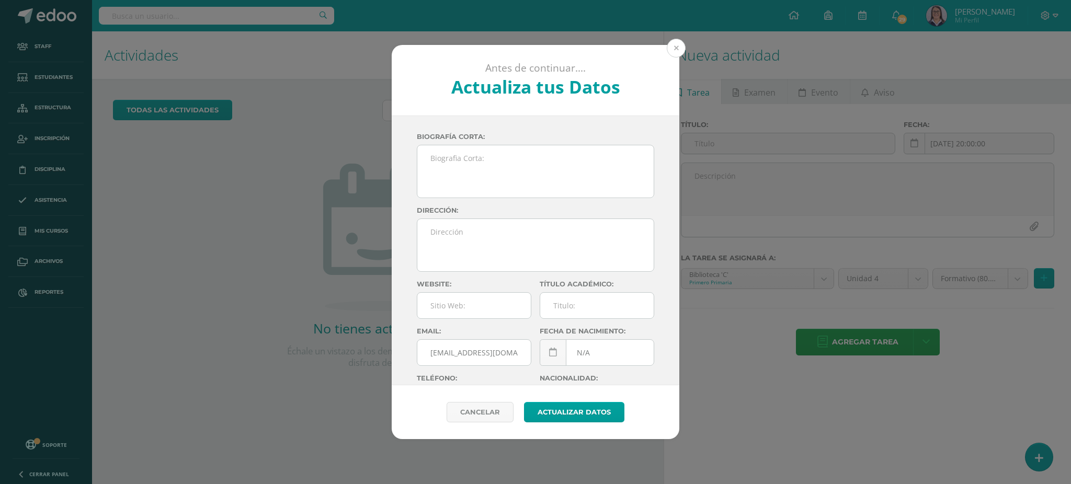
click at [673, 47] on button at bounding box center [676, 48] width 19 height 19
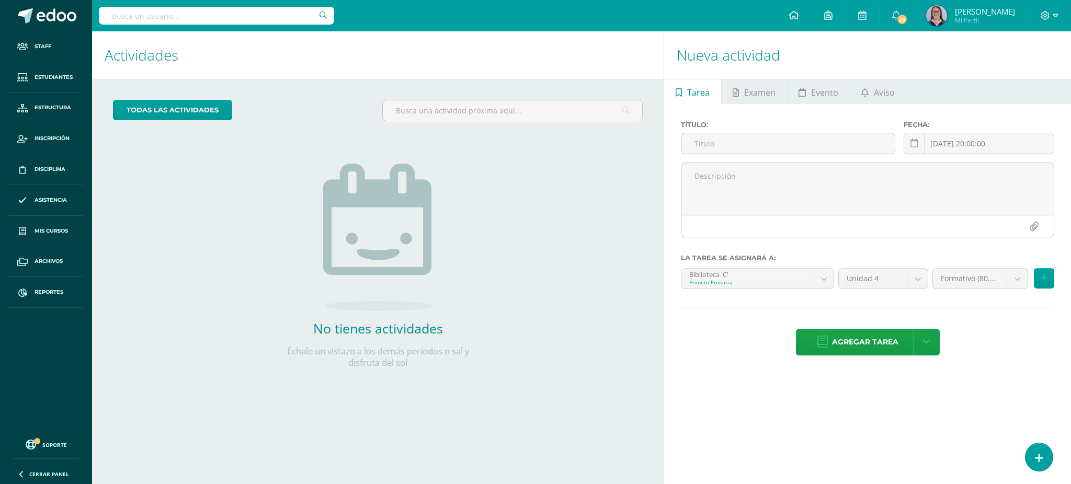
click at [232, 11] on input "text" at bounding box center [216, 16] width 235 height 18
type input "tecnologías I curso"
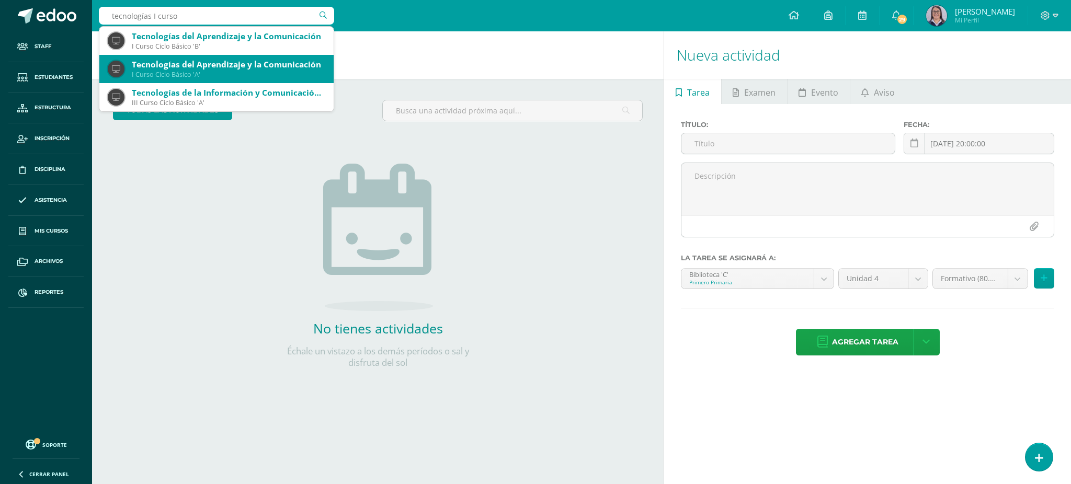
click at [217, 66] on div "Tecnologías del Aprendizaje y la Comunicación" at bounding box center [229, 64] width 194 height 11
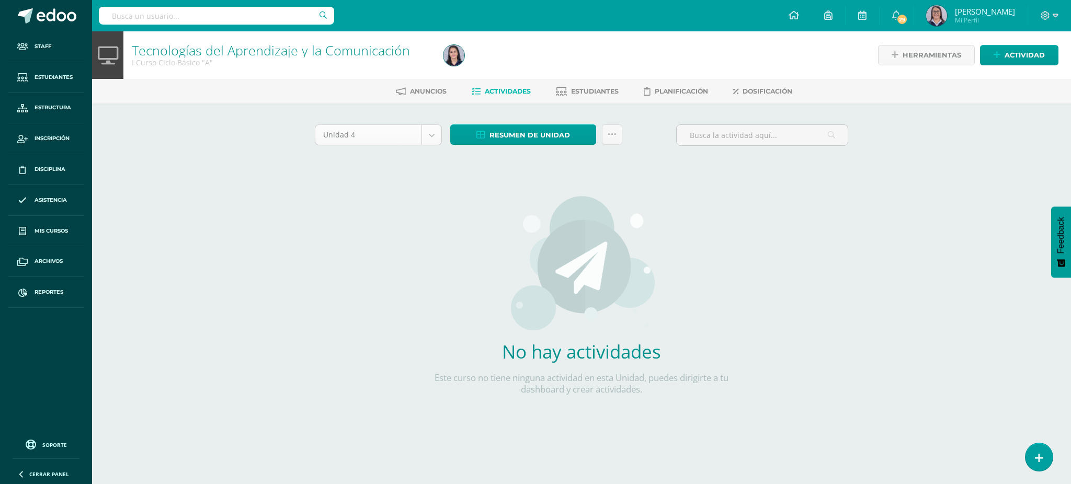
click at [394, 127] on body "Staff Estudiantes Estructura Inscripción Disciplina Asistencia Mis cursos Archi…" at bounding box center [535, 224] width 1071 height 449
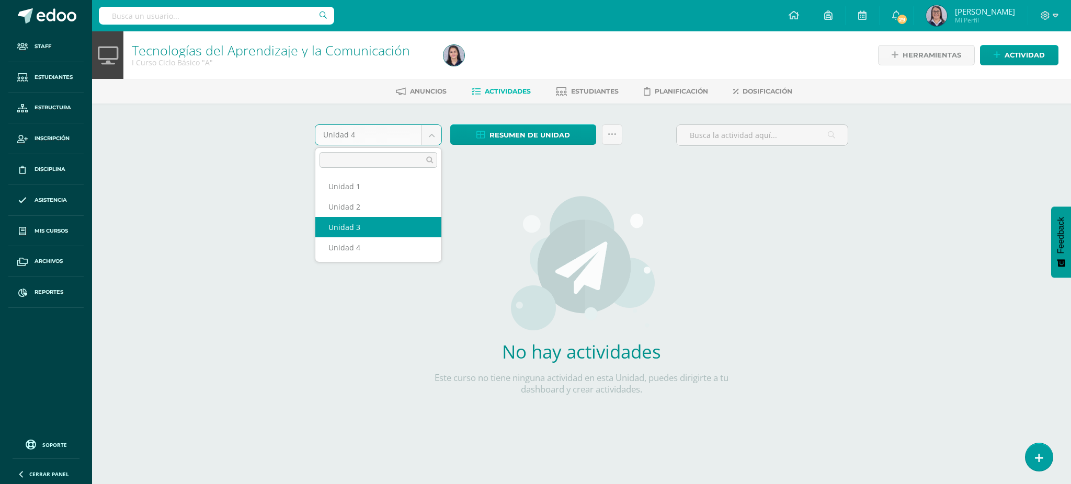
select select "Unidad 3"
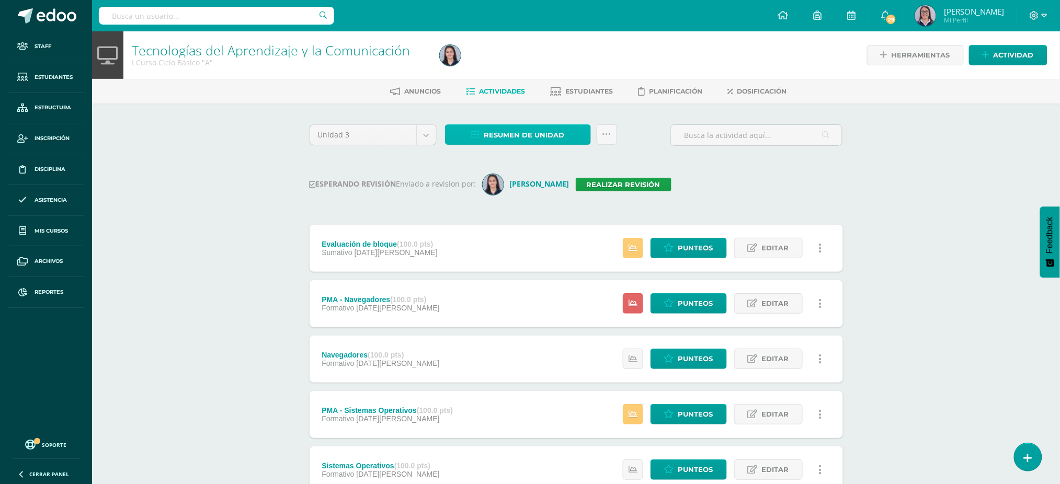
click at [507, 134] on span "Resumen de unidad" at bounding box center [524, 135] width 81 height 19
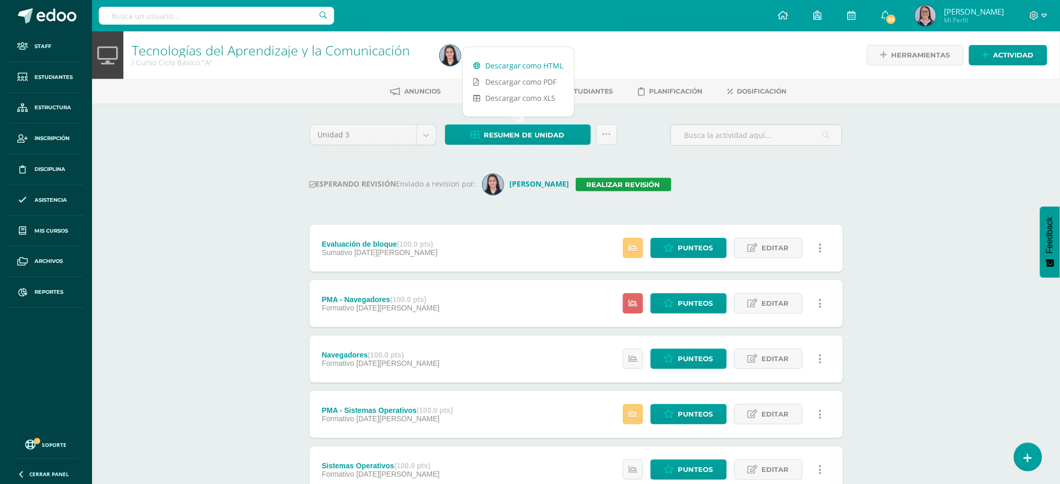
click at [505, 67] on link "Descargar como HTML" at bounding box center [518, 66] width 111 height 16
click at [294, 22] on input "text" at bounding box center [216, 16] width 235 height 18
click at [234, 17] on input "tecnologías I curso" at bounding box center [216, 16] width 235 height 18
type input "tecnologías I curso"
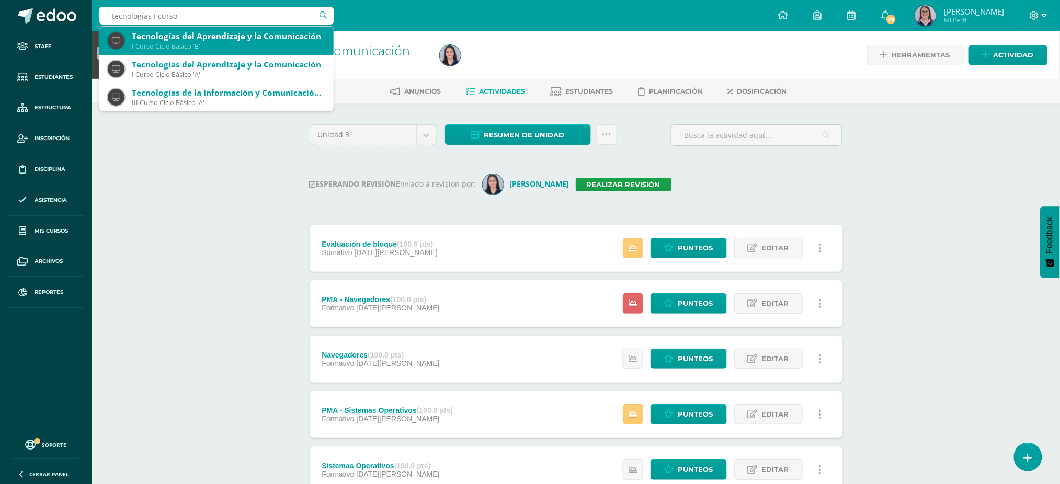
click at [184, 40] on div "Tecnologías del Aprendizaje y la Comunicación" at bounding box center [229, 36] width 194 height 11
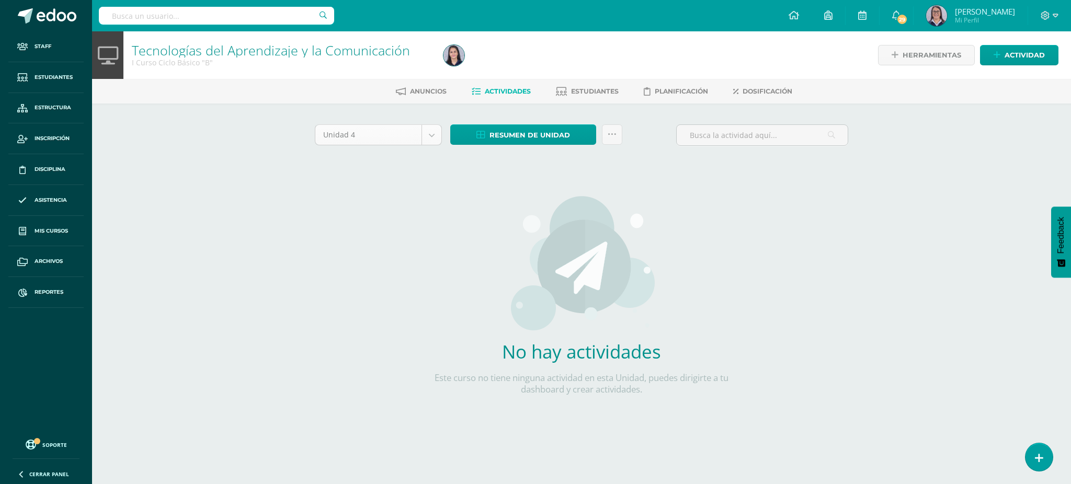
click at [362, 141] on body "Staff Estudiantes Estructura Inscripción Disciplina Asistencia Mis cursos Archi…" at bounding box center [535, 224] width 1071 height 449
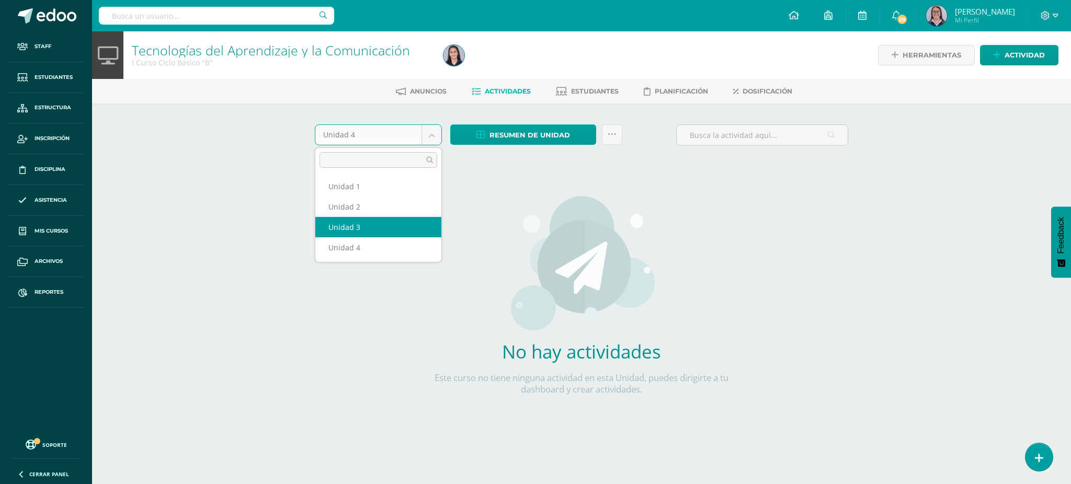
select select "Unidad 3"
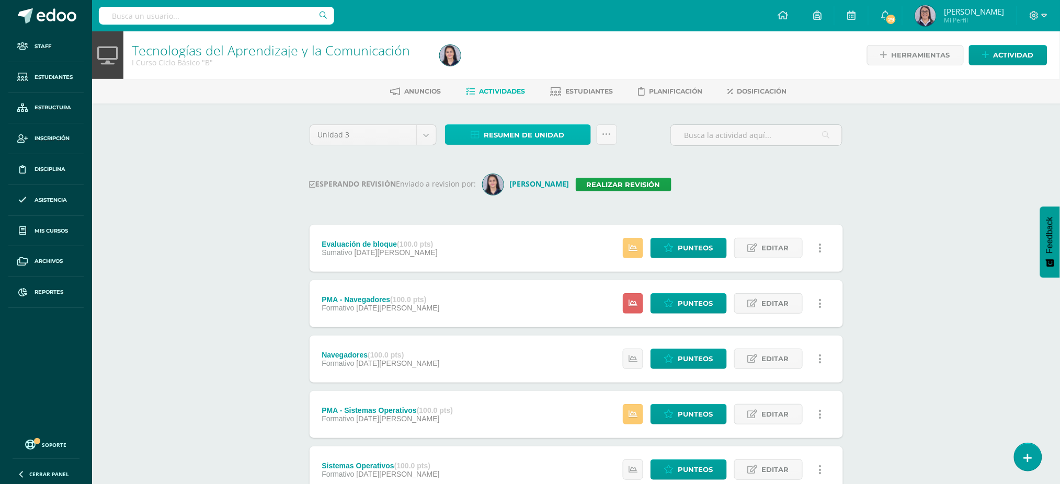
click at [536, 130] on span "Resumen de unidad" at bounding box center [524, 135] width 81 height 19
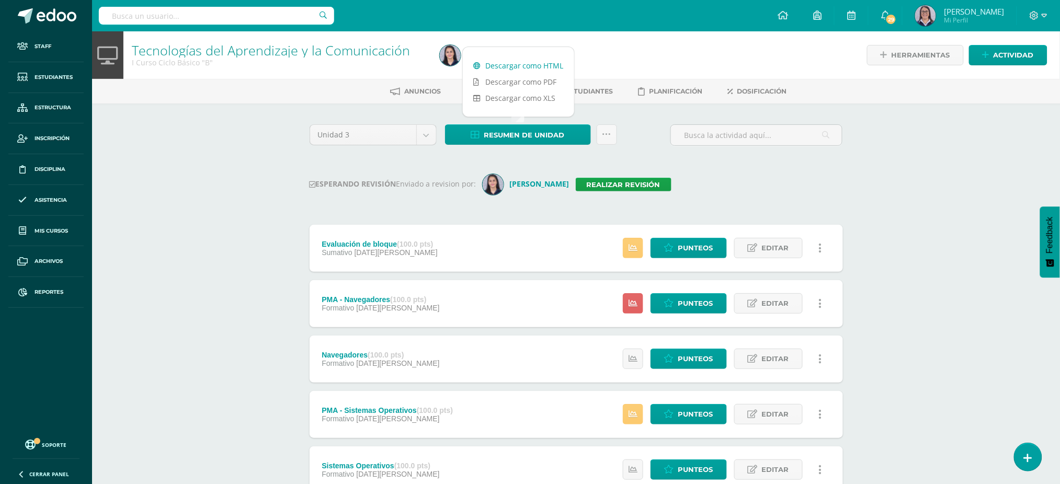
click at [538, 63] on link "Descargar como HTML" at bounding box center [518, 66] width 111 height 16
click at [186, 8] on input "text" at bounding box center [216, 16] width 235 height 18
type input "tecnologías II curso"
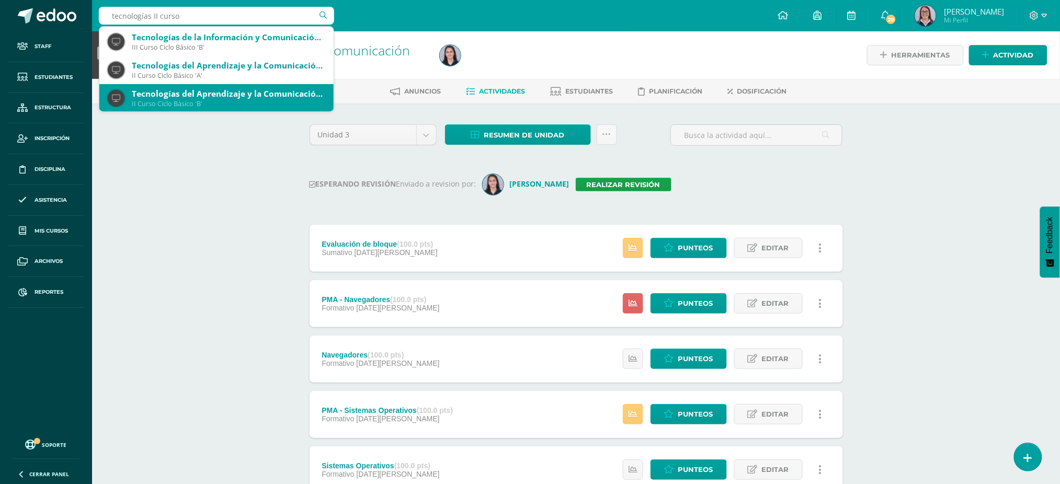
scroll to position [85, 0]
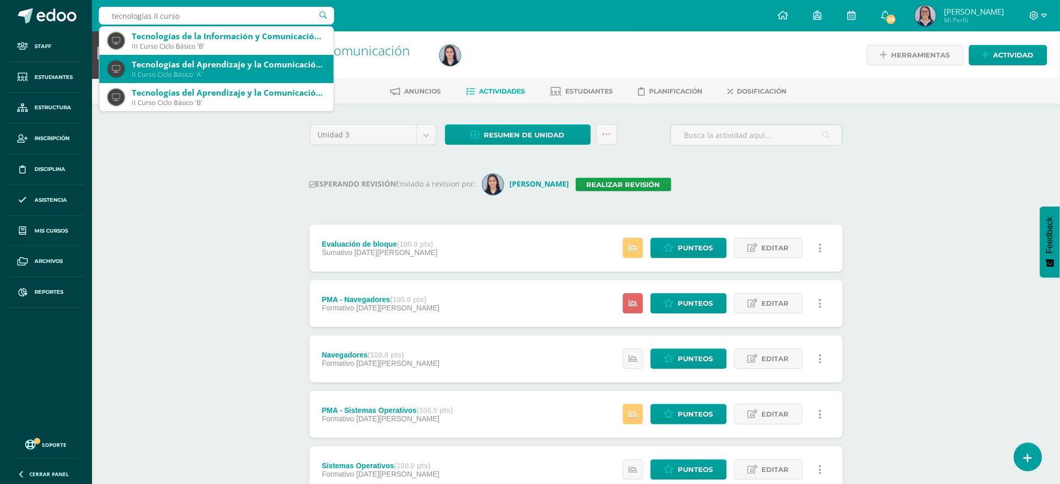
click at [179, 67] on div "Tecnologías del Aprendizaje y la Comunicación: Computación" at bounding box center [229, 64] width 194 height 11
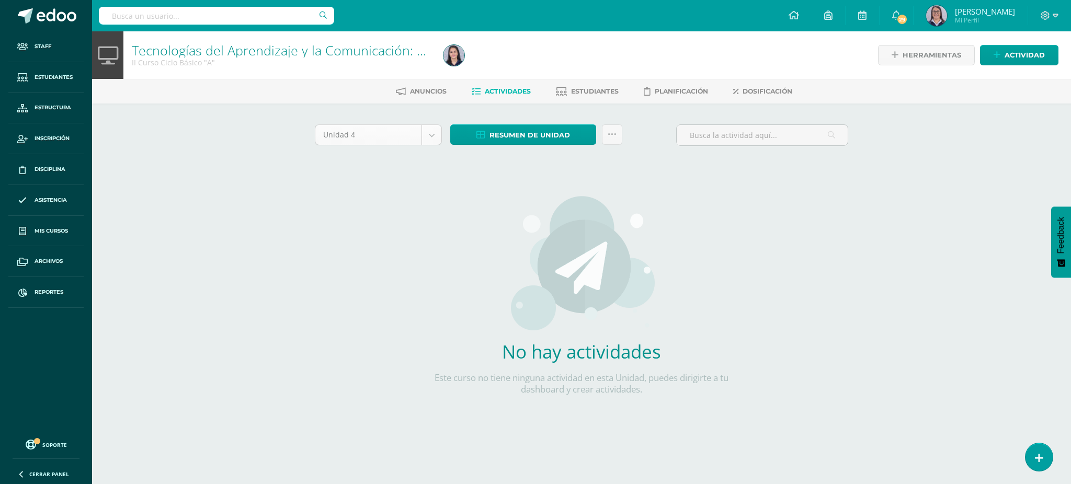
click at [375, 133] on body "Staff Estudiantes Estructura Inscripción Disciplina Asistencia Mis cursos Archi…" at bounding box center [535, 224] width 1071 height 449
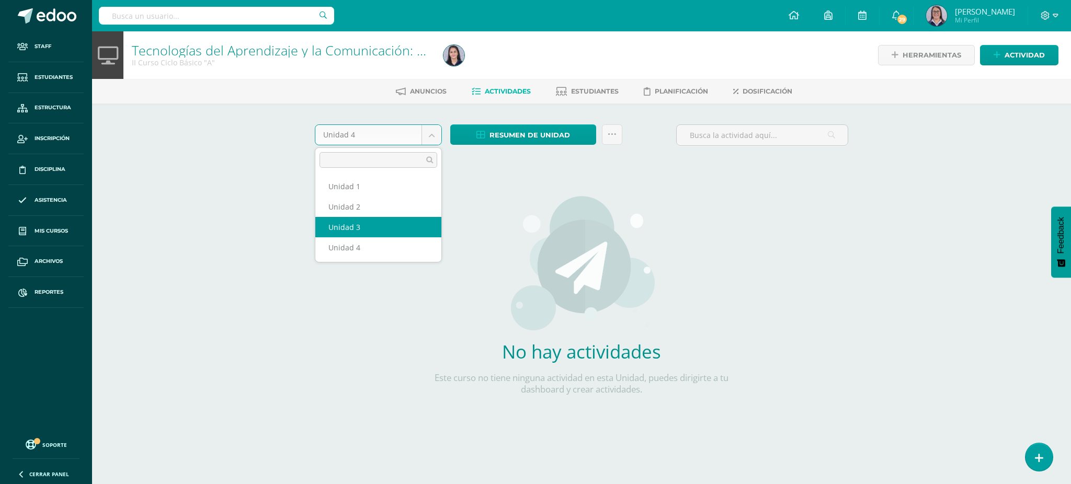
select select "Unidad 3"
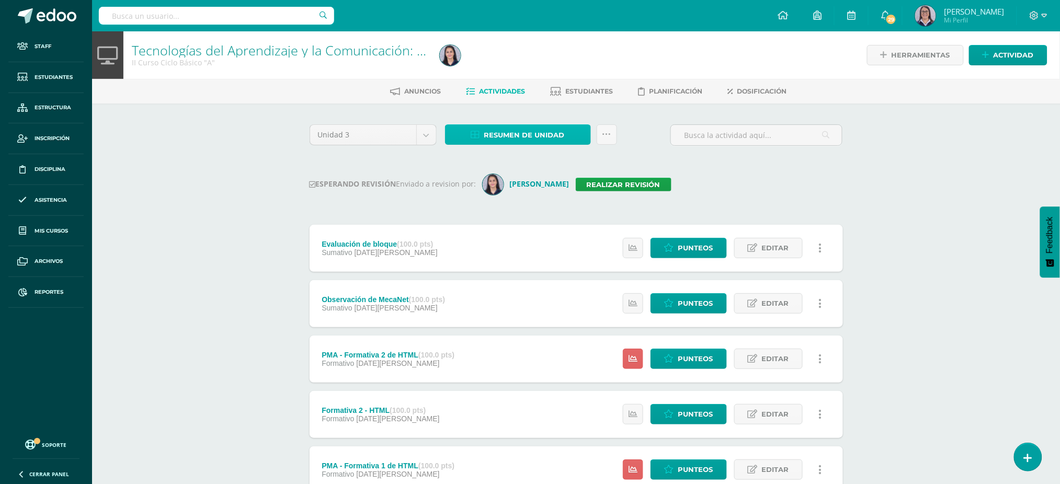
click at [470, 139] on link "Resumen de unidad" at bounding box center [518, 134] width 146 height 20
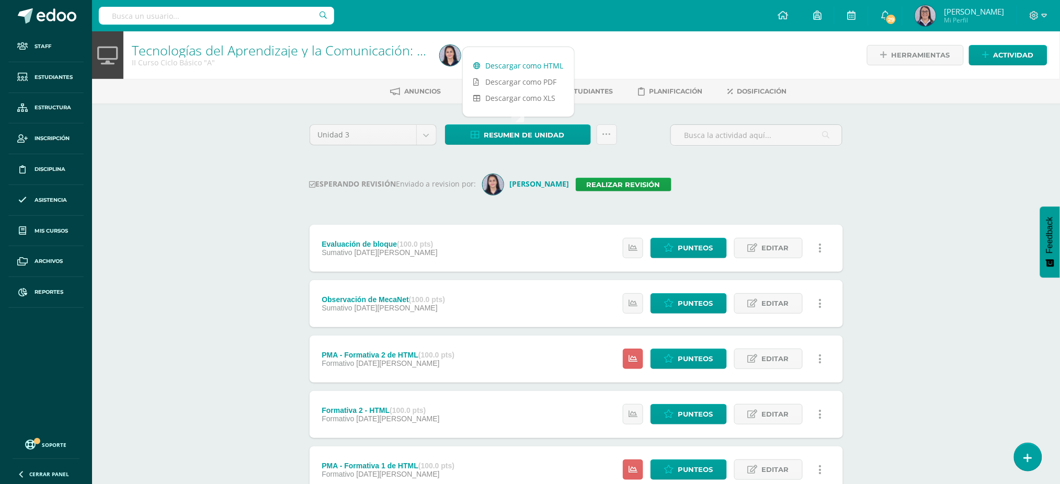
click at [476, 58] on link "Descargar como HTML" at bounding box center [518, 66] width 111 height 16
click at [231, 14] on input "text" at bounding box center [216, 16] width 235 height 18
type input "tecnologías II curso"
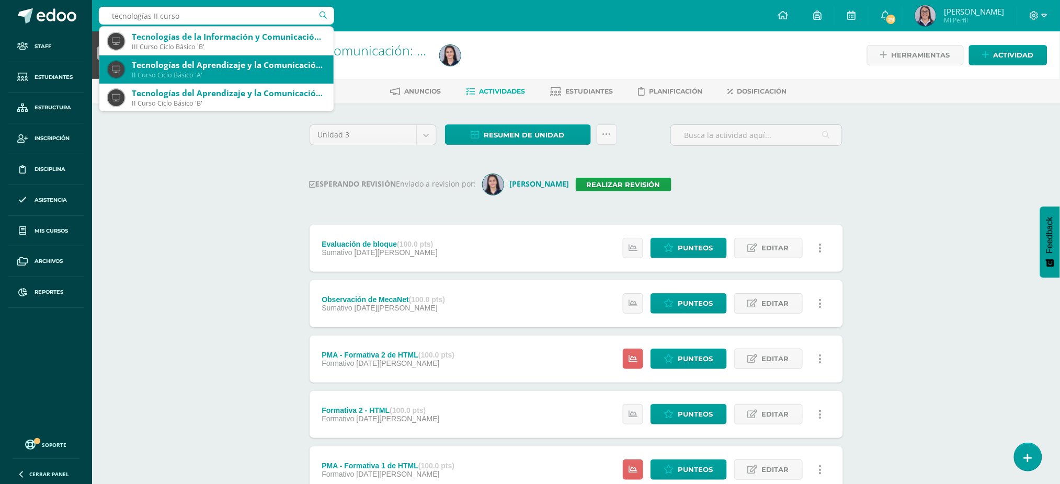
scroll to position [85, 0]
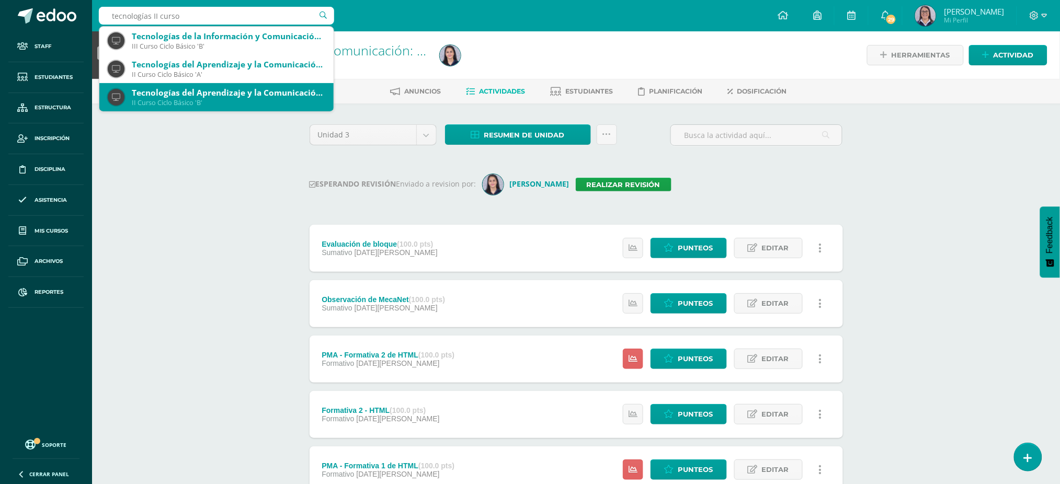
click at [191, 96] on div "Tecnologías del Aprendizaje y la Comunicación: Computación" at bounding box center [229, 92] width 194 height 11
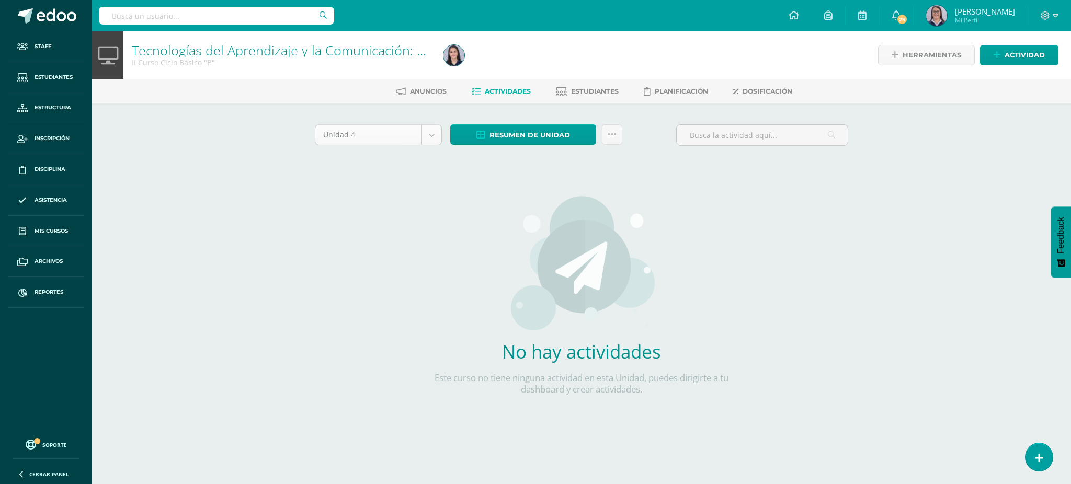
click at [407, 138] on body "Staff Estudiantes Estructura Inscripción Disciplina Asistencia Mis cursos Archi…" at bounding box center [535, 224] width 1071 height 449
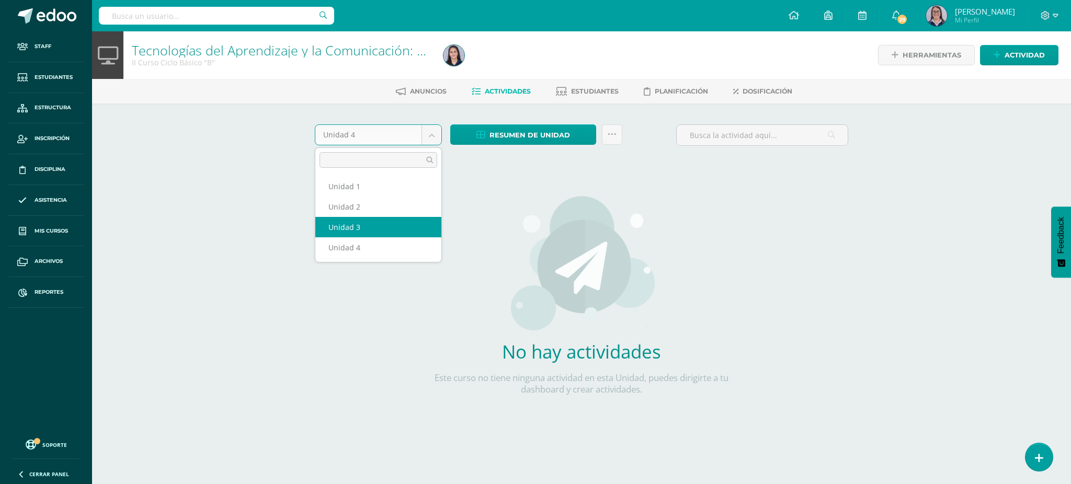
select select "Unidad 3"
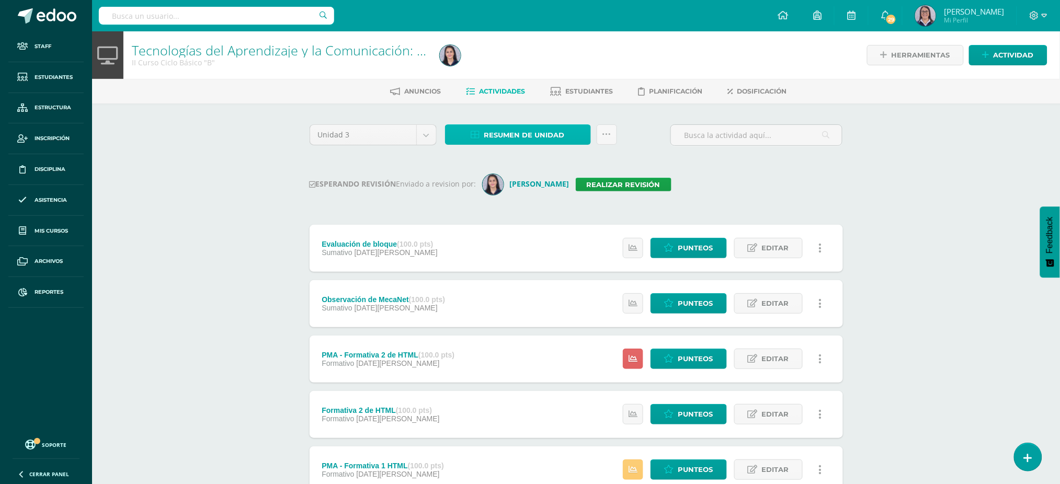
click at [511, 127] on span "Resumen de unidad" at bounding box center [524, 135] width 81 height 19
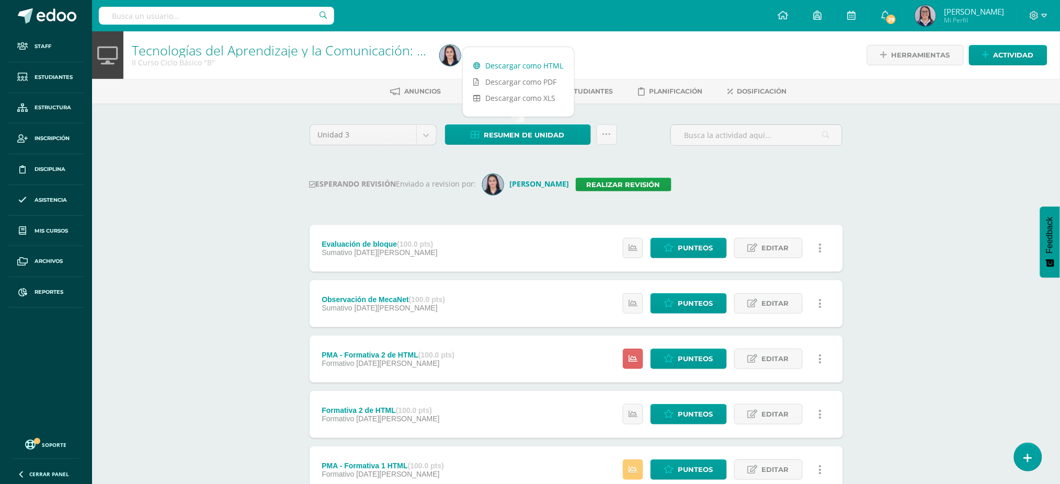
click at [513, 61] on link "Descargar como HTML" at bounding box center [518, 66] width 111 height 16
click at [214, 16] on input "text" at bounding box center [216, 16] width 235 height 18
type input "tecnologías III curso"
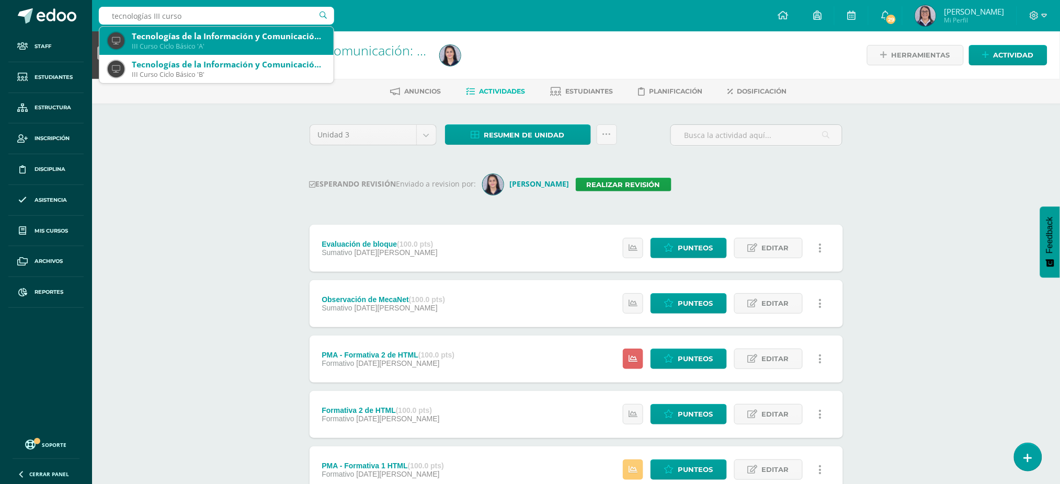
click at [197, 36] on div "Tecnologías de la Información y Comunicación: Computación" at bounding box center [229, 36] width 194 height 11
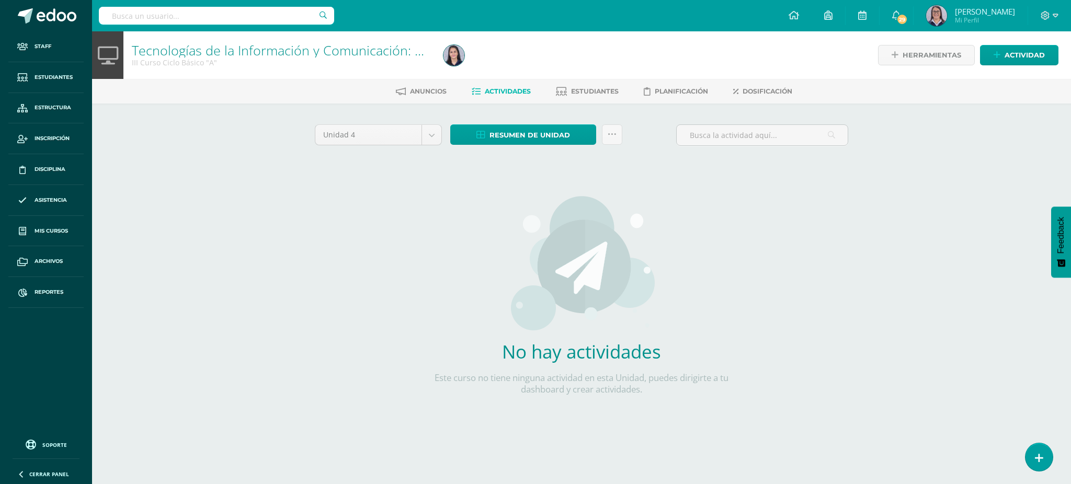
click at [393, 145] on div "Unidad 4 Unidad 1 Unidad 2 Unidad 3 Unidad 4" at bounding box center [378, 139] width 135 height 30
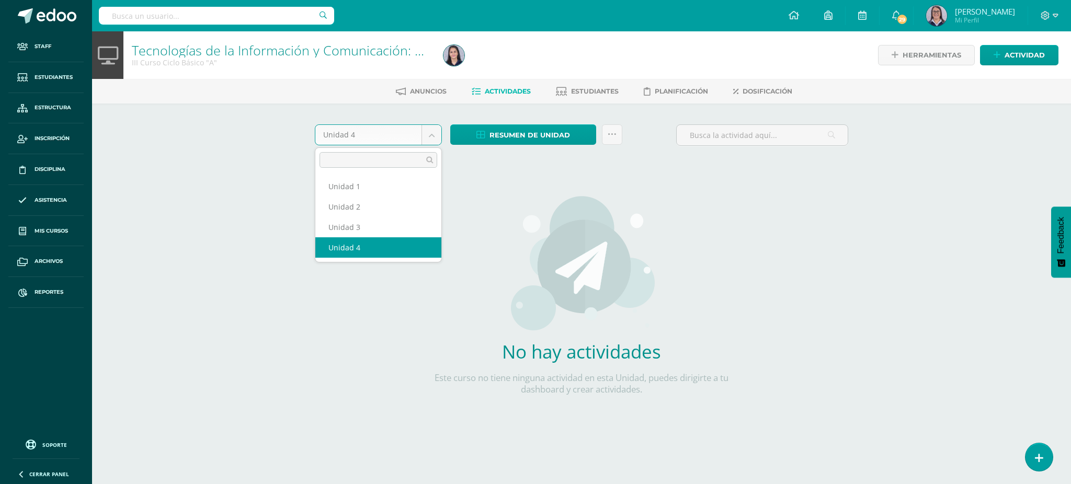
click at [388, 134] on body "Staff Estudiantes Estructura Inscripción Disciplina Asistencia Mis cursos Archi…" at bounding box center [535, 224] width 1071 height 449
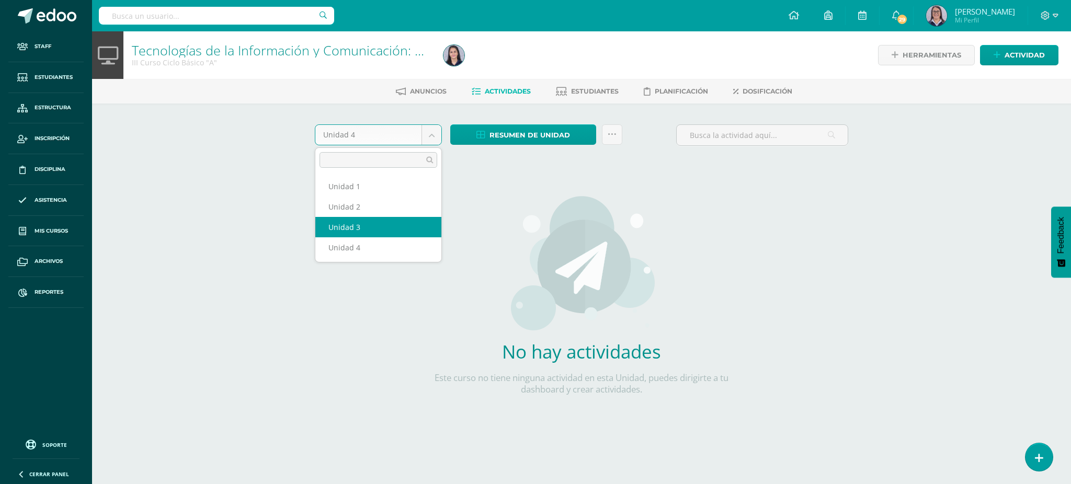
select select "Unidad 3"
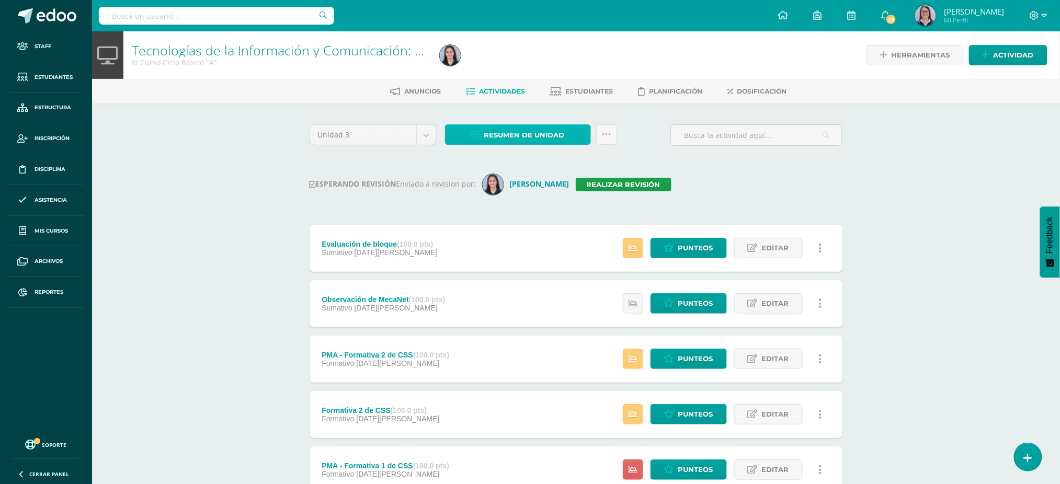
click at [501, 132] on span "Resumen de unidad" at bounding box center [524, 135] width 81 height 19
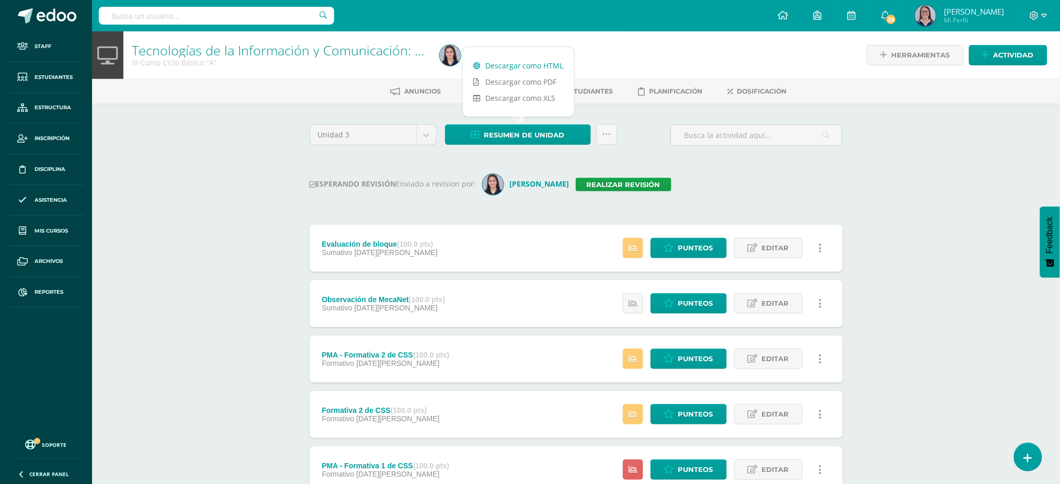
click at [503, 65] on link "Descargar como HTML" at bounding box center [518, 66] width 111 height 16
click at [197, 18] on input "text" at bounding box center [216, 16] width 235 height 18
type input "tecnologías III curso"
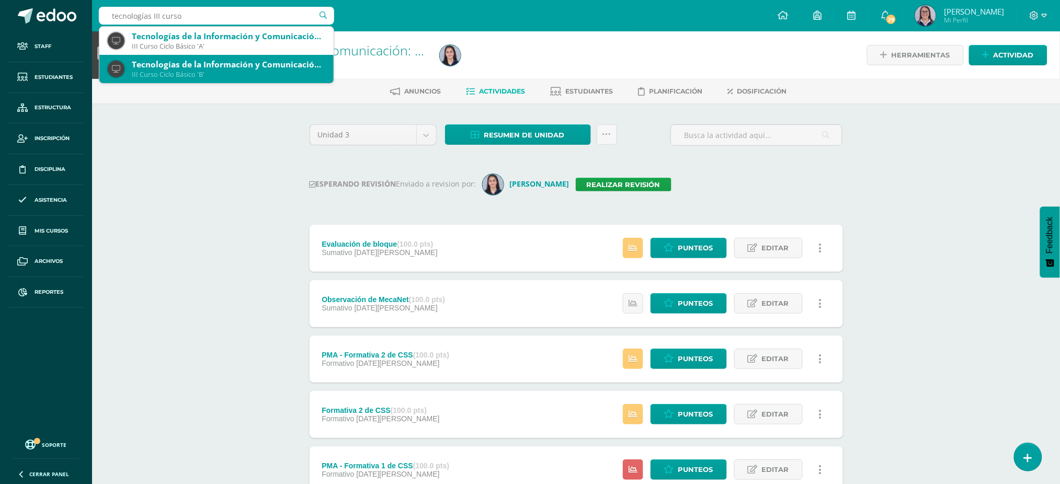
click at [221, 59] on div "Tecnologías de la Información y Comunicación: Computación" at bounding box center [229, 64] width 194 height 11
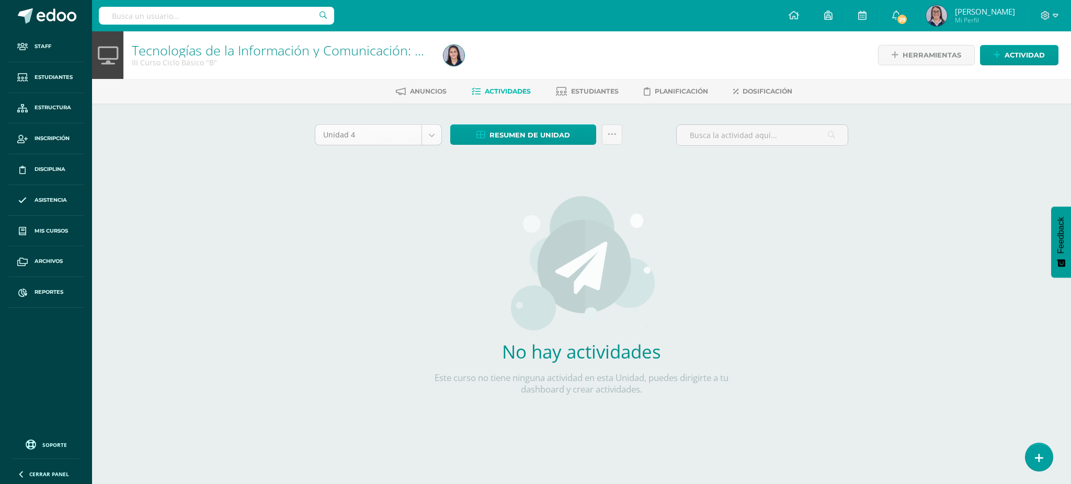
click at [400, 131] on body "Staff Estudiantes Estructura Inscripción Disciplina Asistencia Mis cursos Archi…" at bounding box center [535, 224] width 1071 height 449
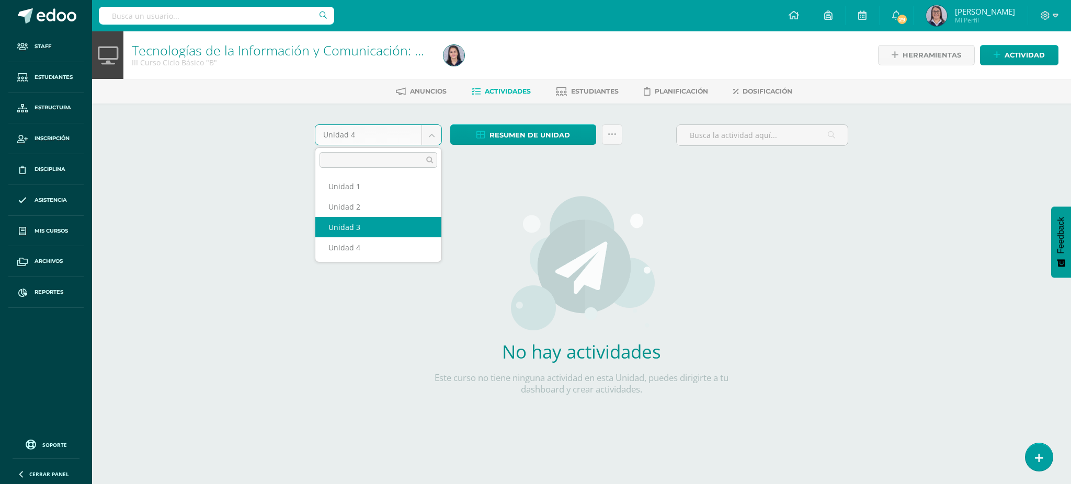
select select "Unidad 3"
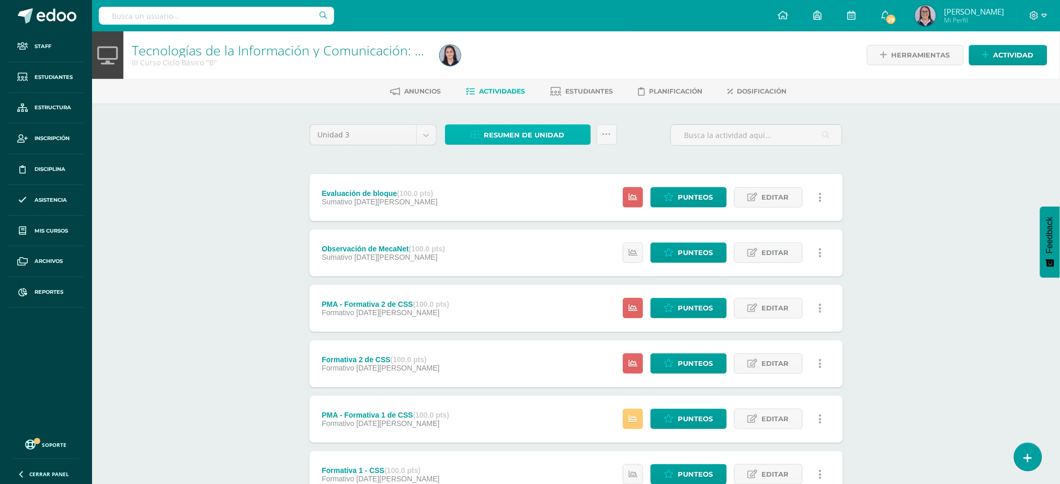
click at [536, 141] on span "Resumen de unidad" at bounding box center [524, 135] width 81 height 19
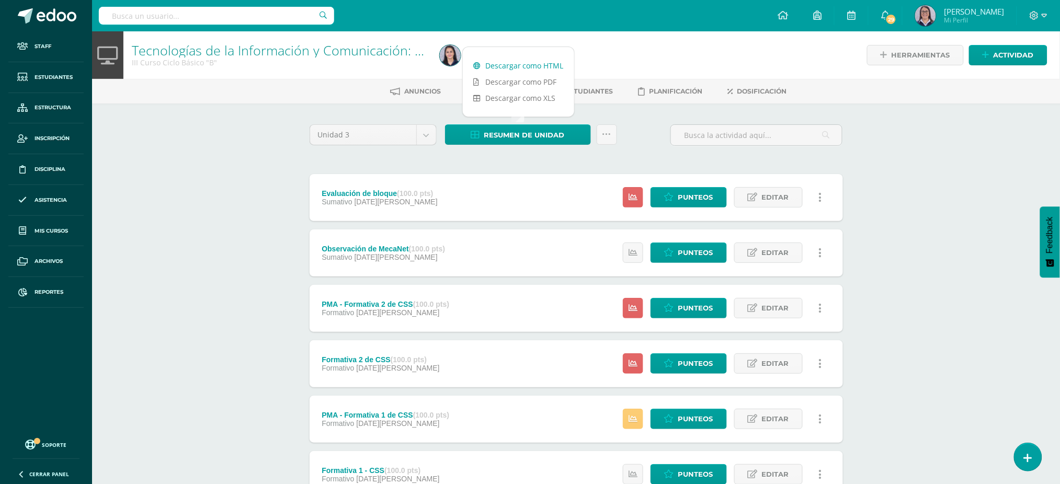
click at [521, 63] on link "Descargar como HTML" at bounding box center [518, 66] width 111 height 16
click at [162, 24] on input "text" at bounding box center [216, 16] width 235 height 18
type input "tecnologías IV bachi"
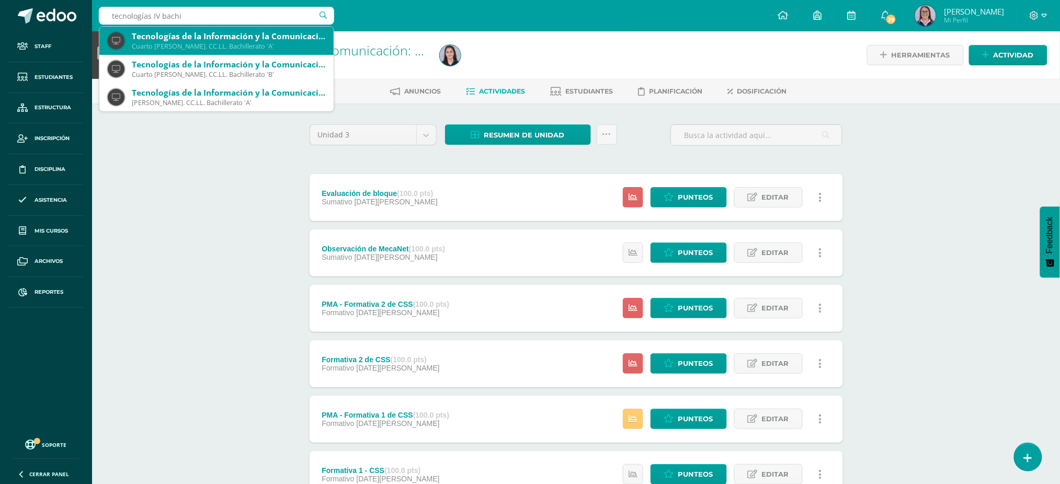
click at [179, 45] on div "Cuarto Bach. CC.LL. Bachillerato 'A'" at bounding box center [229, 46] width 194 height 9
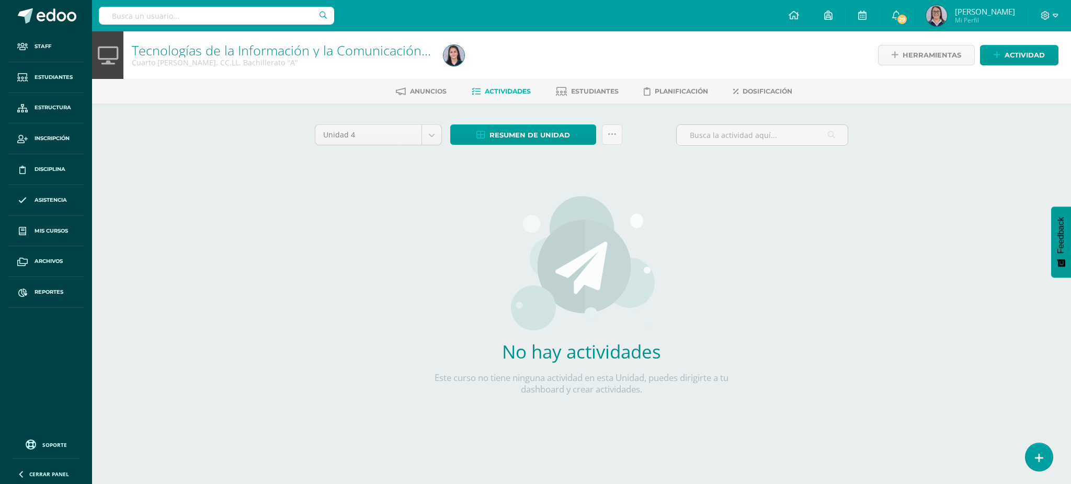
click at [403, 121] on div "Unidad 4 Unidad 1 Unidad 2 Unidad 3 Unidad 4 Resumen de unidad Descargar como H…" at bounding box center [581, 277] width 575 height 346
click at [402, 124] on body "Staff Estudiantes Estructura Inscripción Disciplina Asistencia Mis cursos Archi…" at bounding box center [535, 224] width 1071 height 449
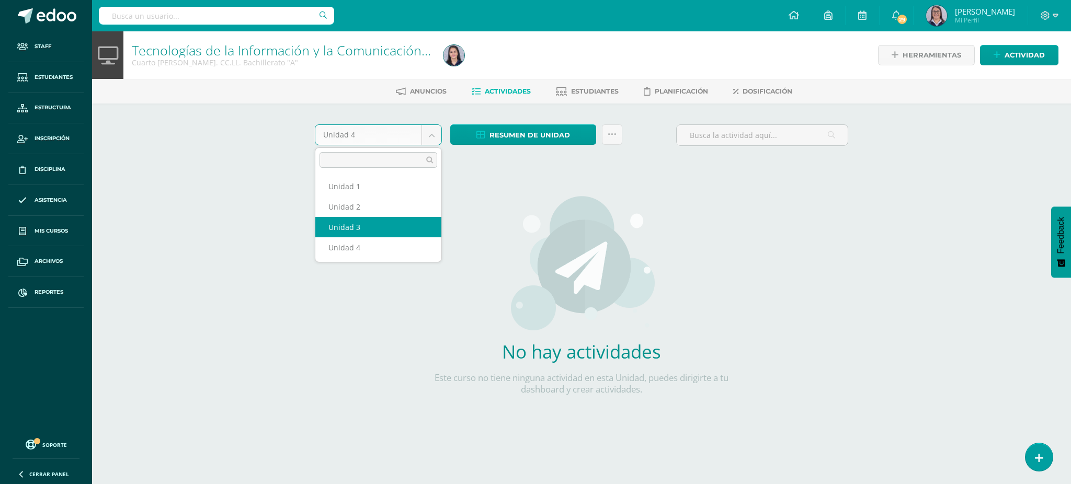
select select "Unidad 3"
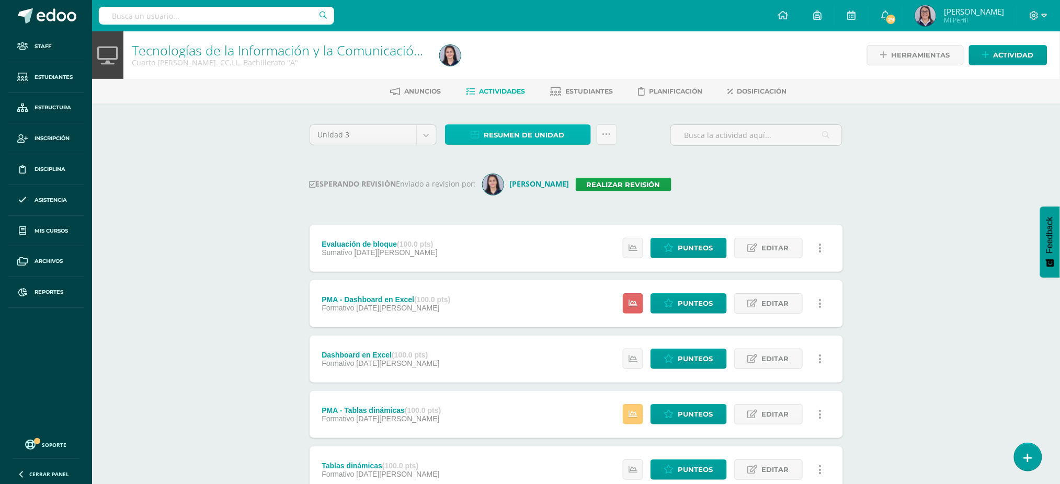
click at [512, 131] on span "Resumen de unidad" at bounding box center [524, 135] width 81 height 19
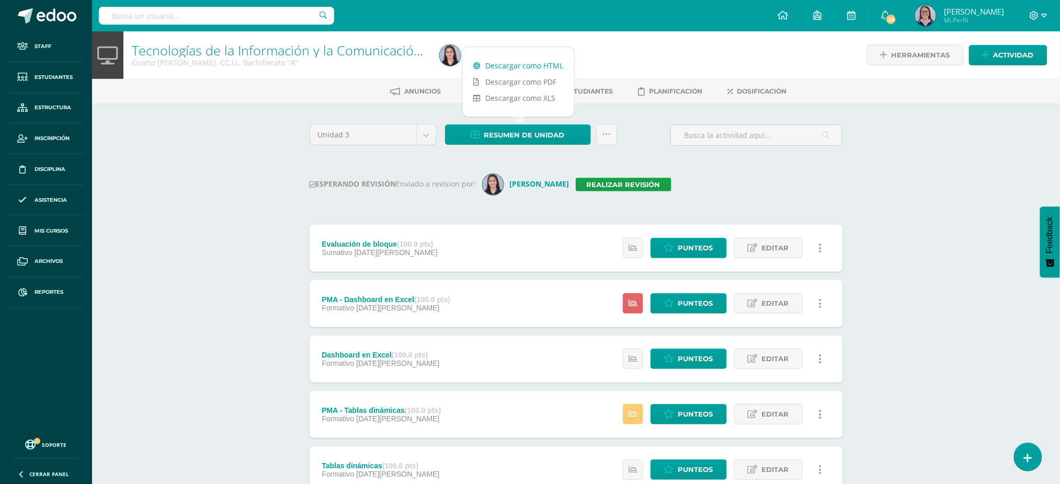
click at [525, 66] on link "Descargar como HTML" at bounding box center [518, 66] width 111 height 16
click at [236, 10] on input "text" at bounding box center [216, 16] width 235 height 18
type input "tecnologías Iv bachiller"
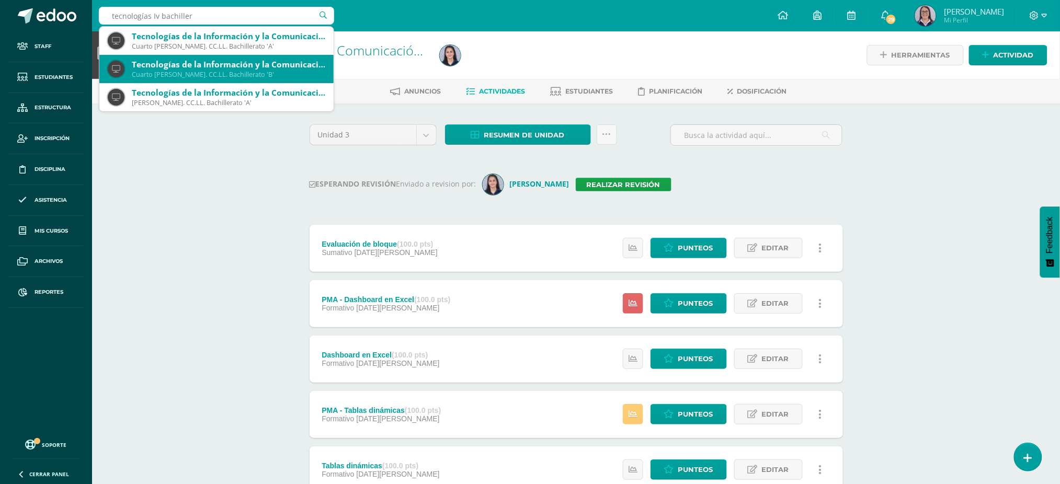
click at [229, 61] on div "Tecnologías de la Información y la Comunicación 4" at bounding box center [229, 64] width 194 height 11
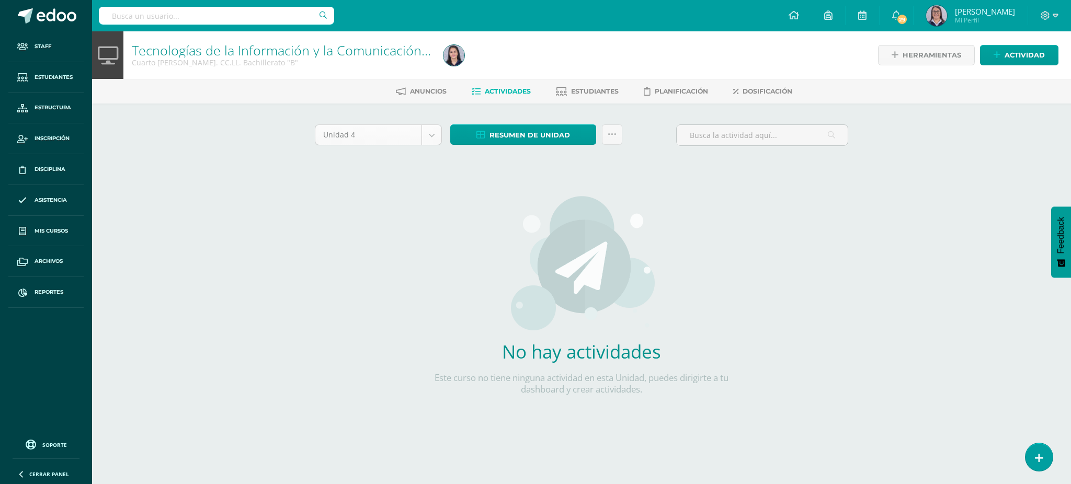
click at [408, 137] on body "Staff Estudiantes Estructura Inscripción Disciplina Asistencia Mis cursos Archi…" at bounding box center [535, 224] width 1071 height 449
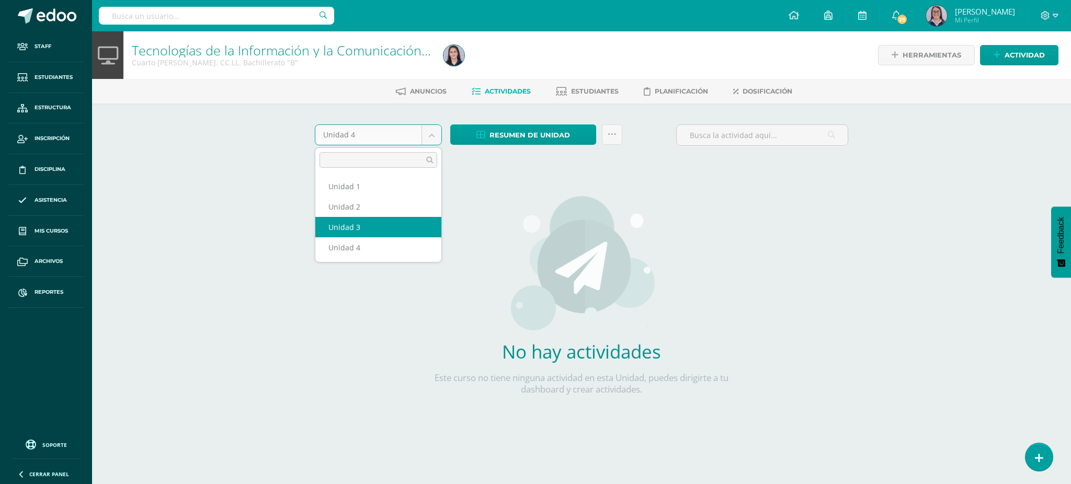
select select "Unidad 3"
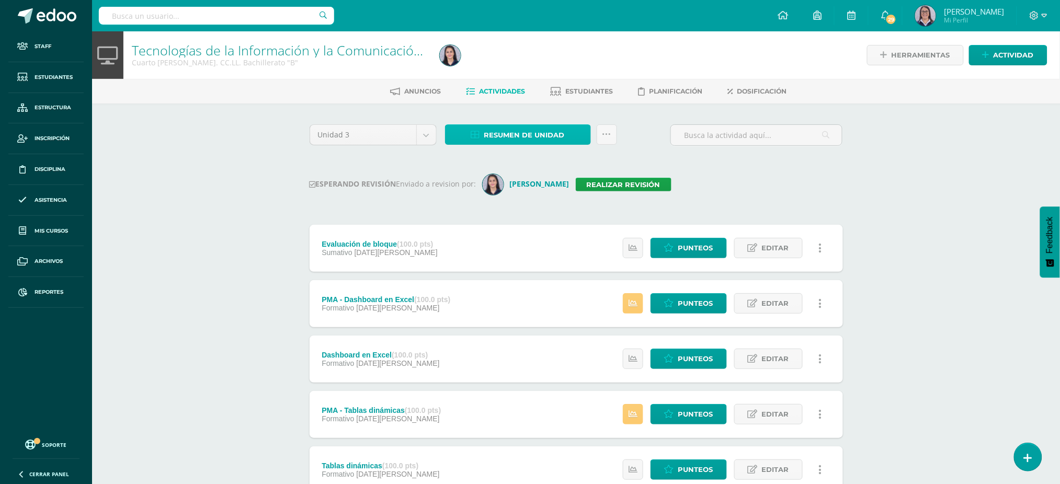
click at [507, 140] on span "Resumen de unidad" at bounding box center [524, 135] width 81 height 19
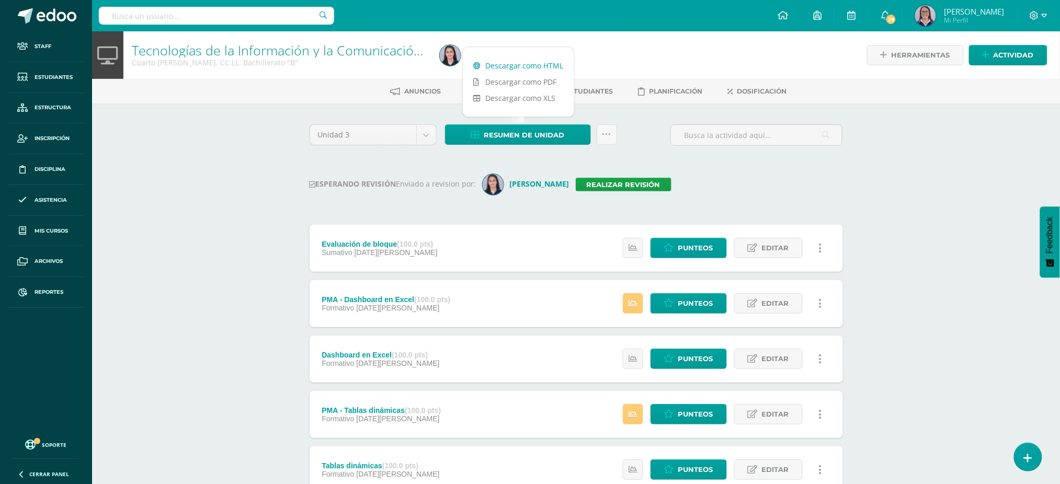
click at [520, 65] on link "Descargar como HTML" at bounding box center [518, 66] width 111 height 16
click at [155, 14] on input "text" at bounding box center [216, 16] width 235 height 18
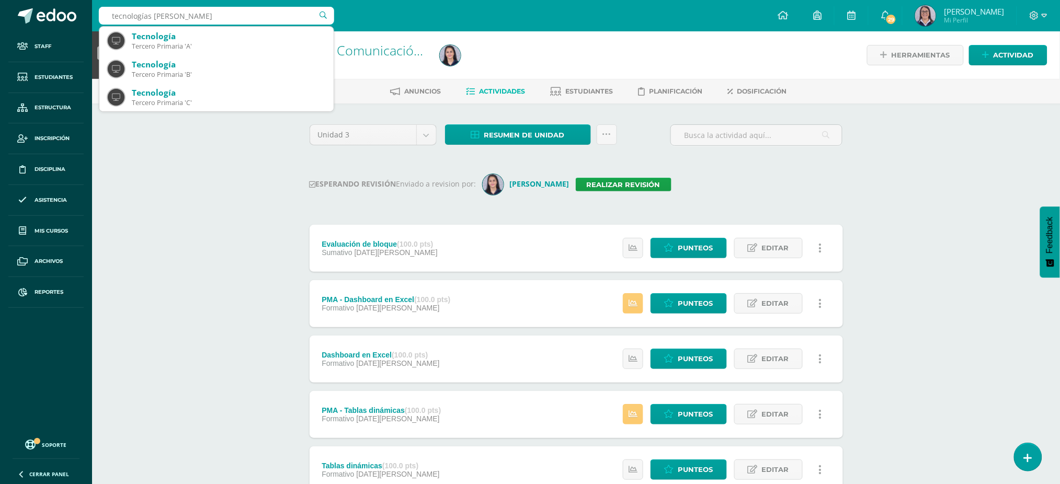
type input "tecnologías V bachi"
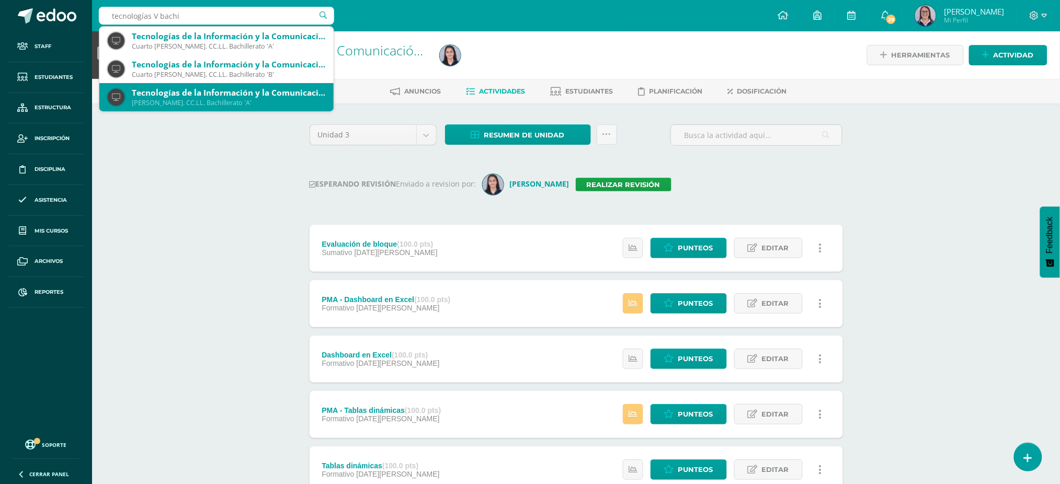
click at [174, 93] on div "Tecnologías de la Información y la Comunicación 5" at bounding box center [229, 92] width 194 height 11
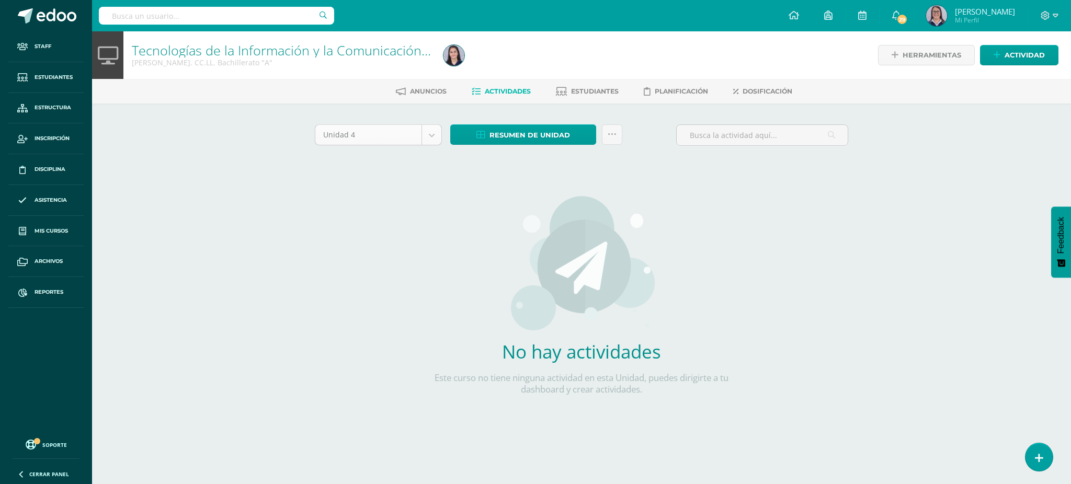
click at [392, 129] on body "Staff Estudiantes Estructura Inscripción Disciplina Asistencia Mis cursos Archi…" at bounding box center [535, 224] width 1071 height 449
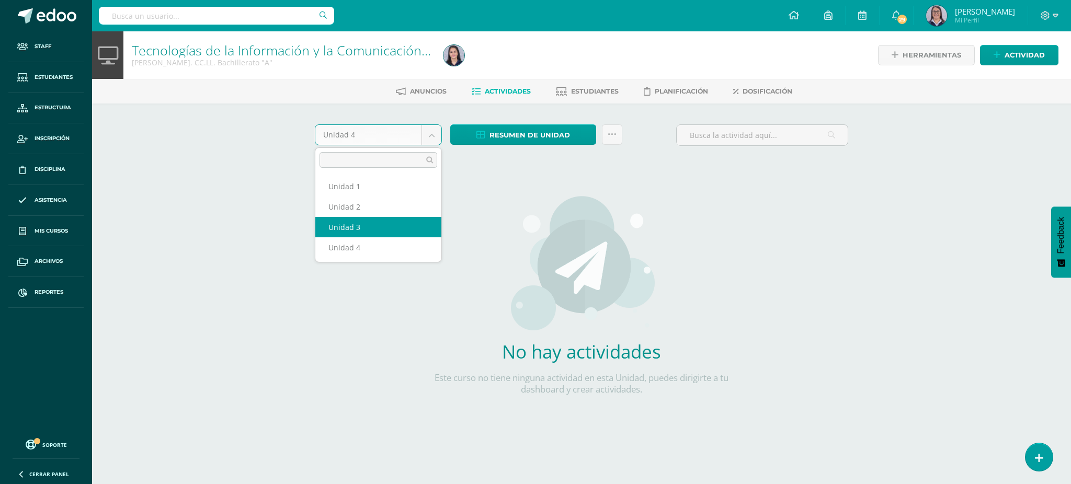
select select "Unidad 3"
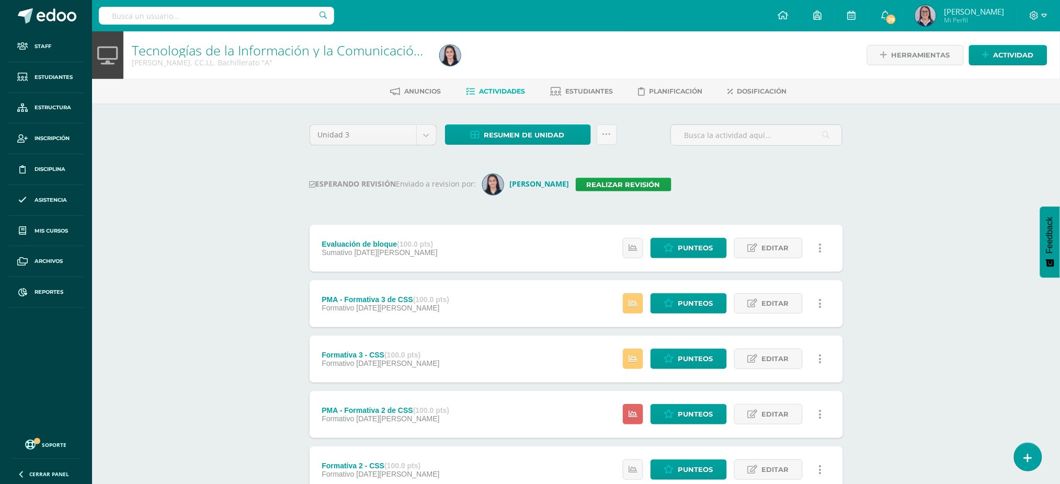
click at [481, 122] on div "Unidad 3 Unidad 1 Unidad 2 Unidad 3 Unidad 4 Resumen de unidad Descargar como H…" at bounding box center [576, 389] width 575 height 571
click at [481, 128] on link "Resumen de unidad" at bounding box center [518, 134] width 146 height 20
click at [485, 63] on link "Descargar como HTML" at bounding box center [518, 66] width 111 height 16
click at [240, 15] on input "text" at bounding box center [216, 16] width 235 height 18
type input "tecnologías V bachillerato"
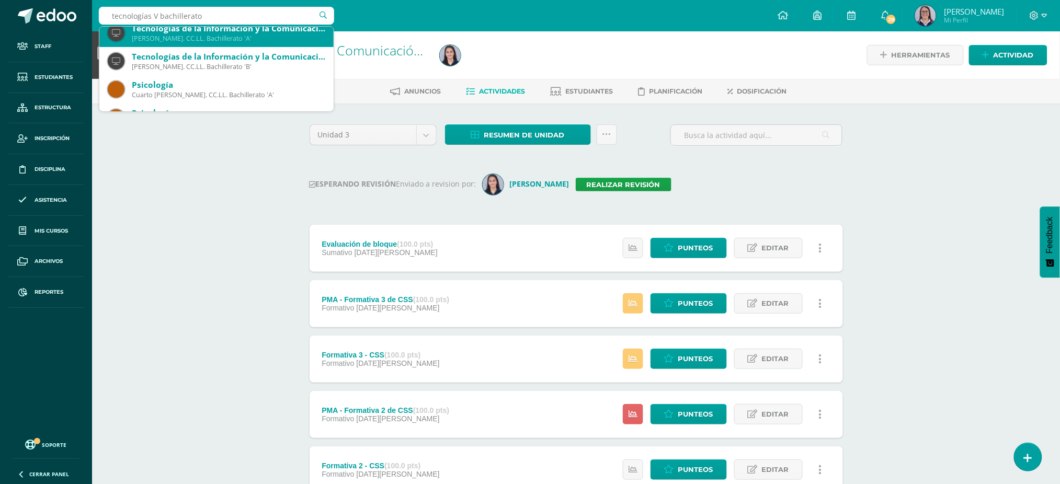
scroll to position [70, 0]
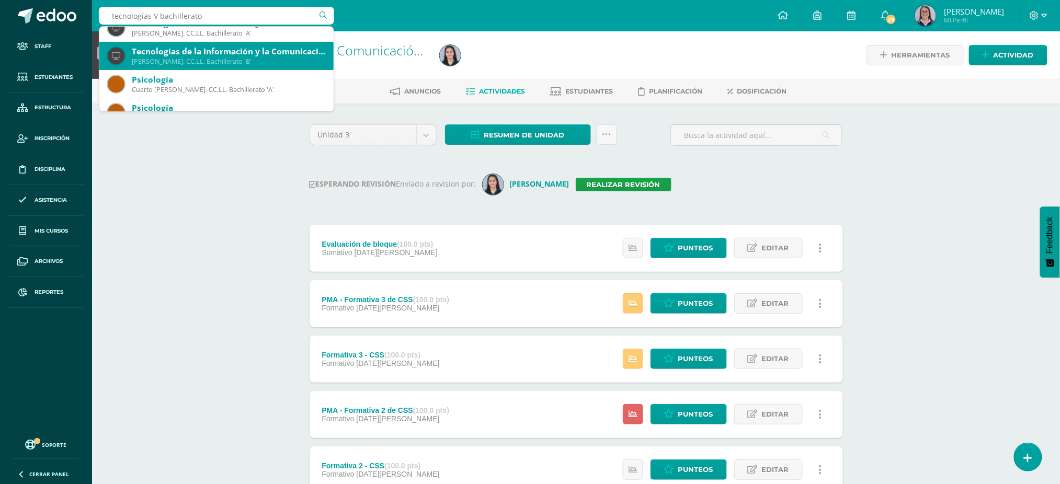
click at [194, 59] on div "[PERSON_NAME]. CC.LL. Bachillerato 'B'" at bounding box center [229, 61] width 194 height 9
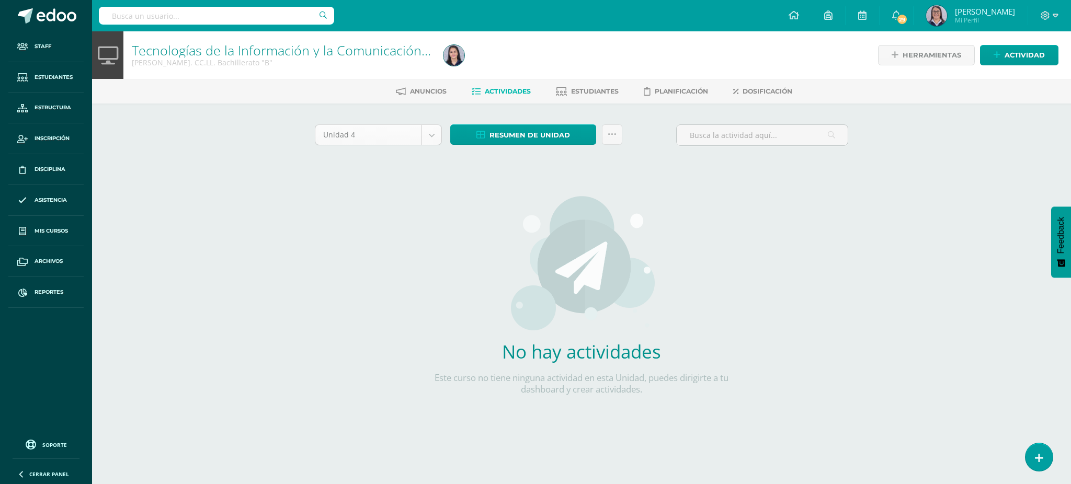
click at [364, 141] on body "Staff Estudiantes Estructura Inscripción Disciplina Asistencia Mis cursos Archi…" at bounding box center [535, 224] width 1071 height 449
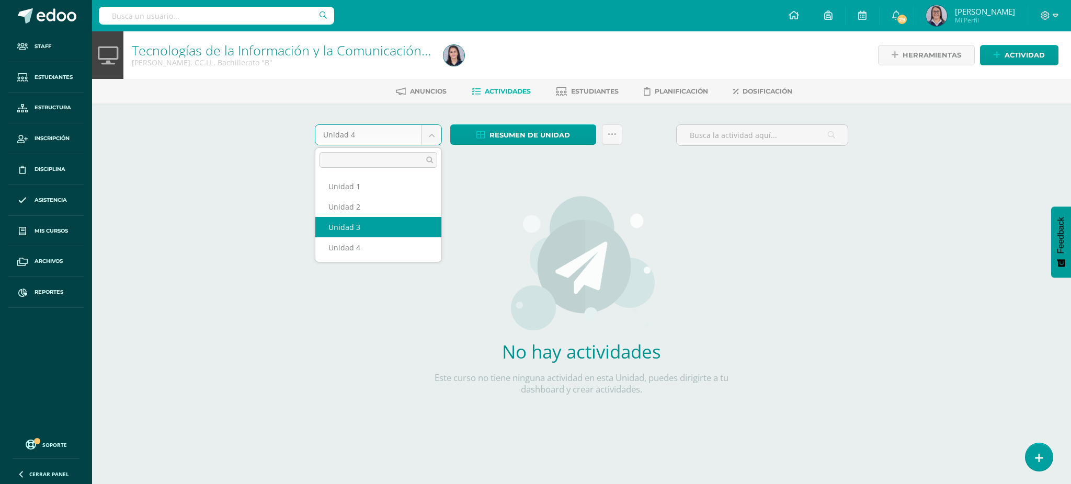
select select "Unidad 3"
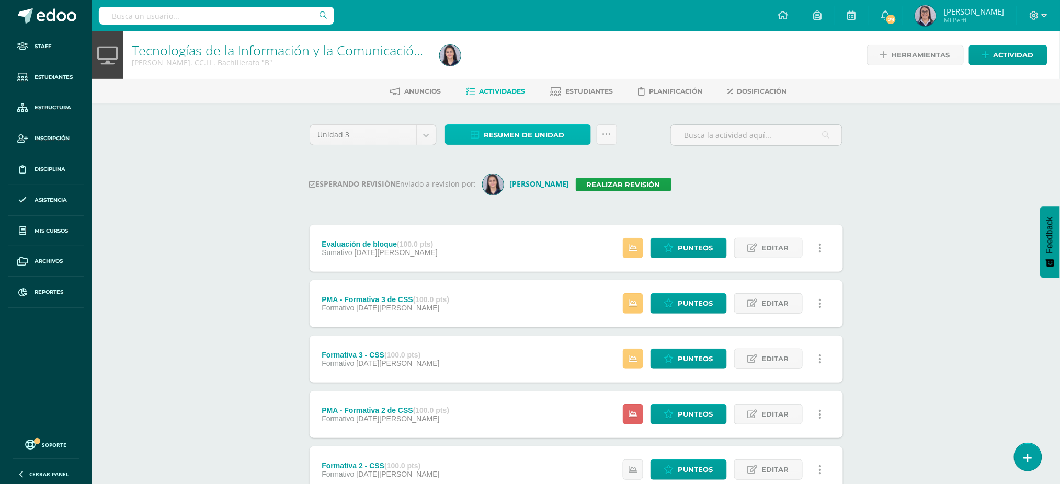
click at [467, 138] on link "Resumen de unidad" at bounding box center [518, 134] width 146 height 20
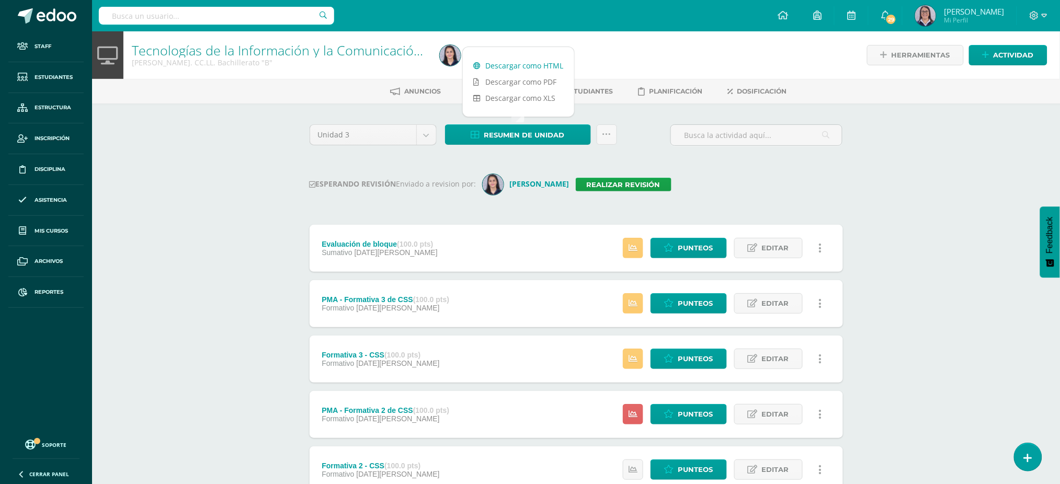
click at [500, 58] on link "Descargar como HTML" at bounding box center [518, 66] width 111 height 16
click at [192, 18] on input "text" at bounding box center [216, 16] width 235 height 18
type input "[PERSON_NAME]"
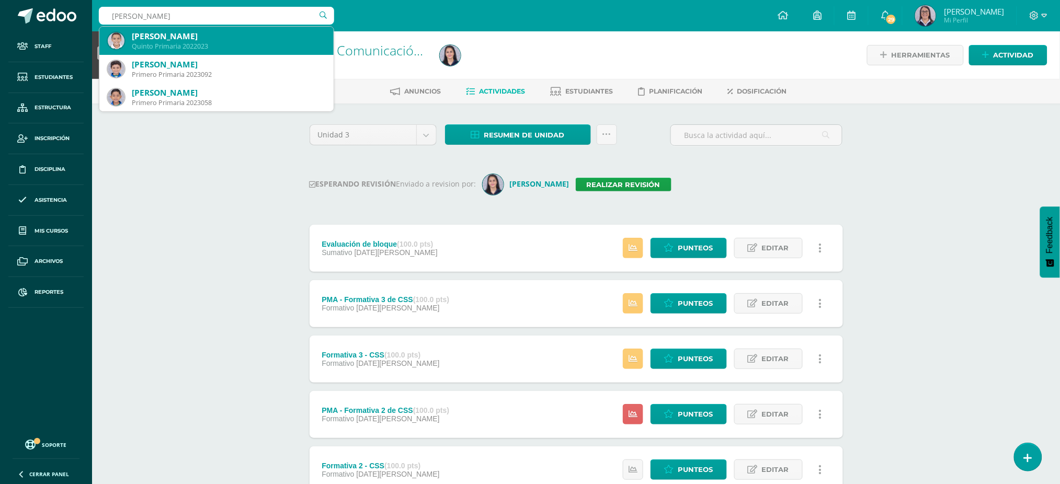
click at [172, 40] on div "[PERSON_NAME]" at bounding box center [229, 36] width 194 height 11
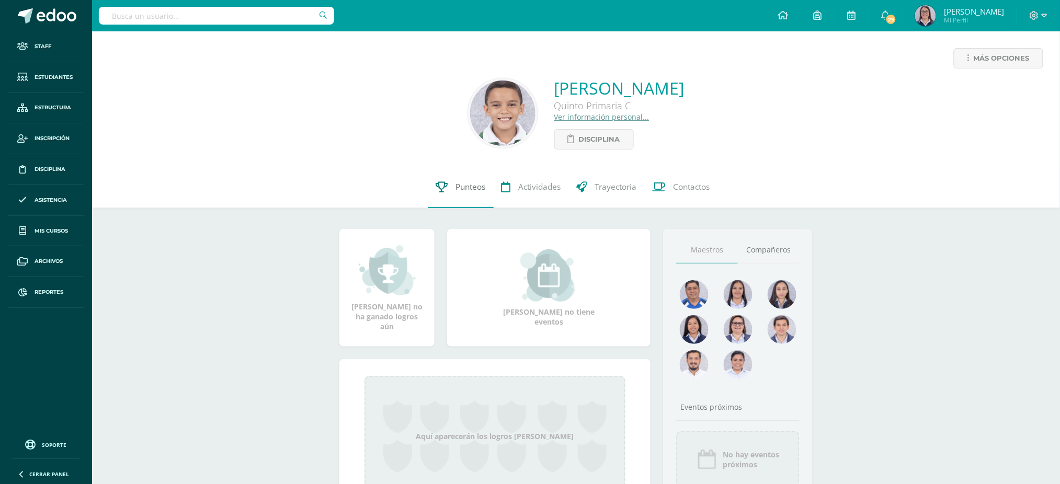
click at [479, 183] on span "Punteos" at bounding box center [471, 186] width 30 height 11
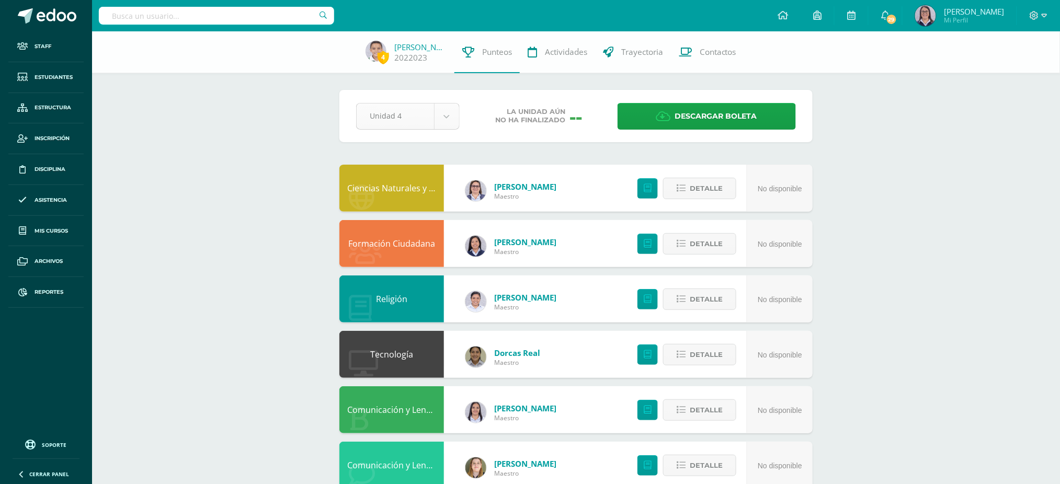
click at [421, 120] on body "Staff Estudiantes Estructura Inscripción Disciplina Asistencia Mis cursos Archi…" at bounding box center [530, 477] width 1060 height 954
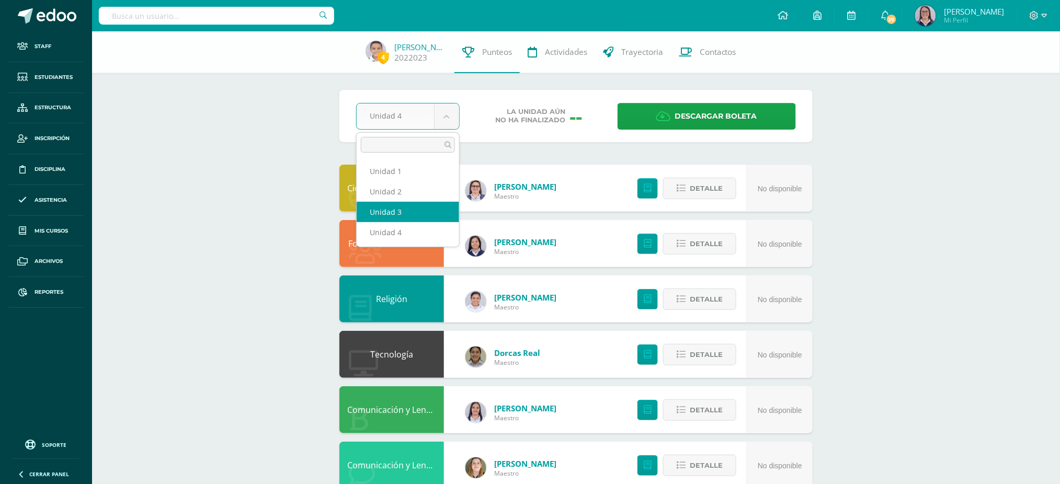
select select "Unidad 3"
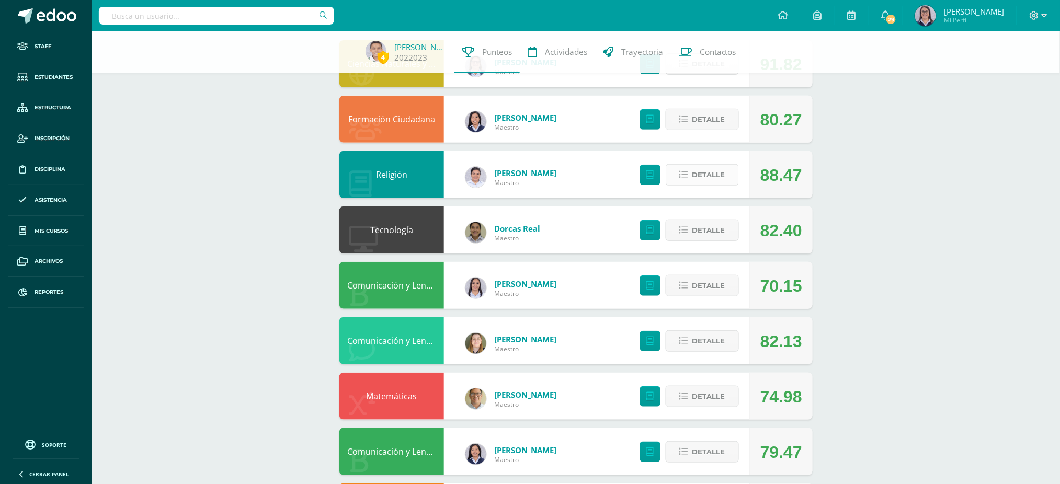
scroll to position [139, 0]
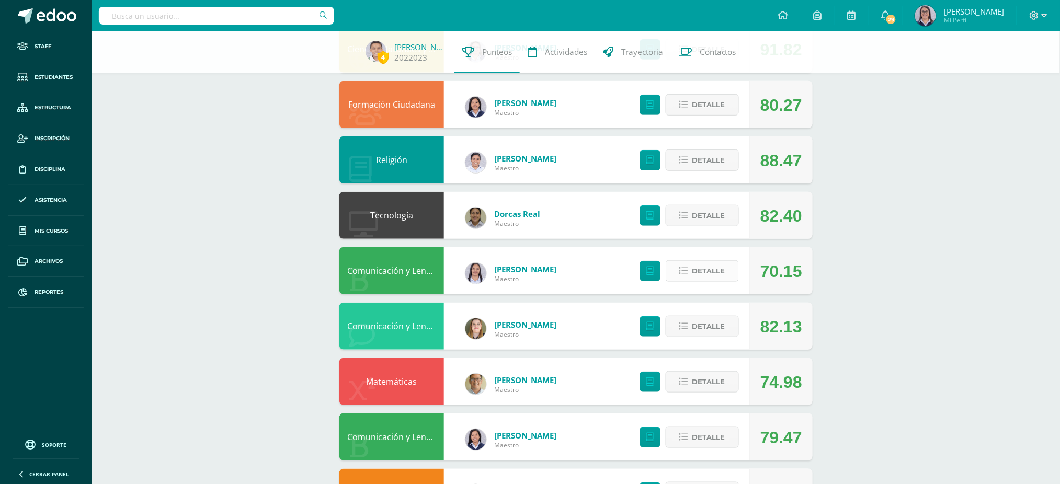
click at [706, 269] on span "Detalle" at bounding box center [709, 271] width 33 height 19
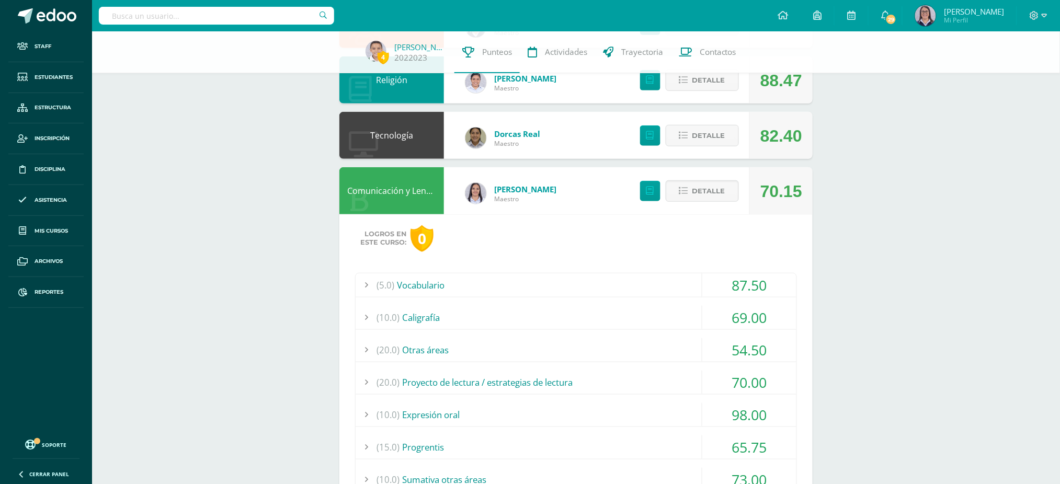
scroll to position [279, 0]
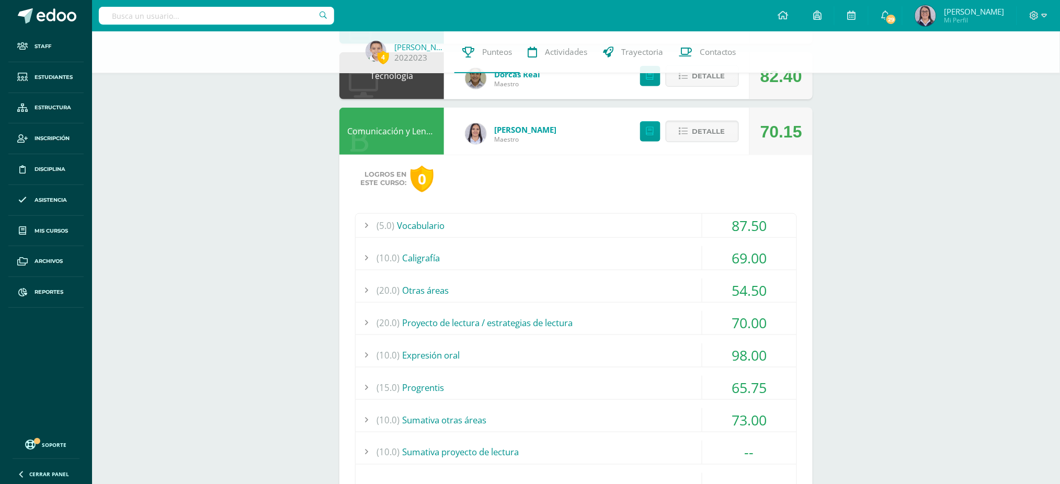
click at [661, 286] on div "(20.0) Otras áreas" at bounding box center [576, 291] width 441 height 24
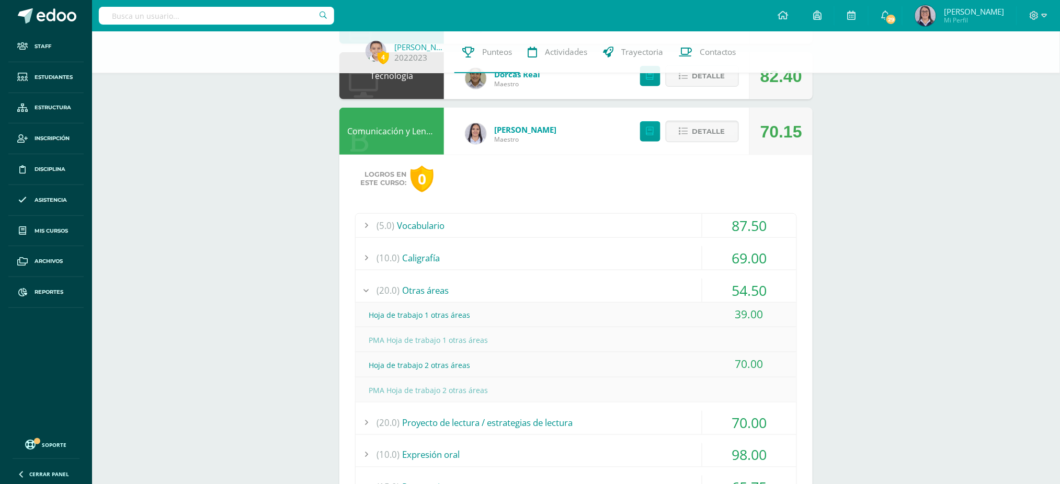
click at [661, 286] on div "(20.0) Otras áreas" at bounding box center [576, 291] width 441 height 24
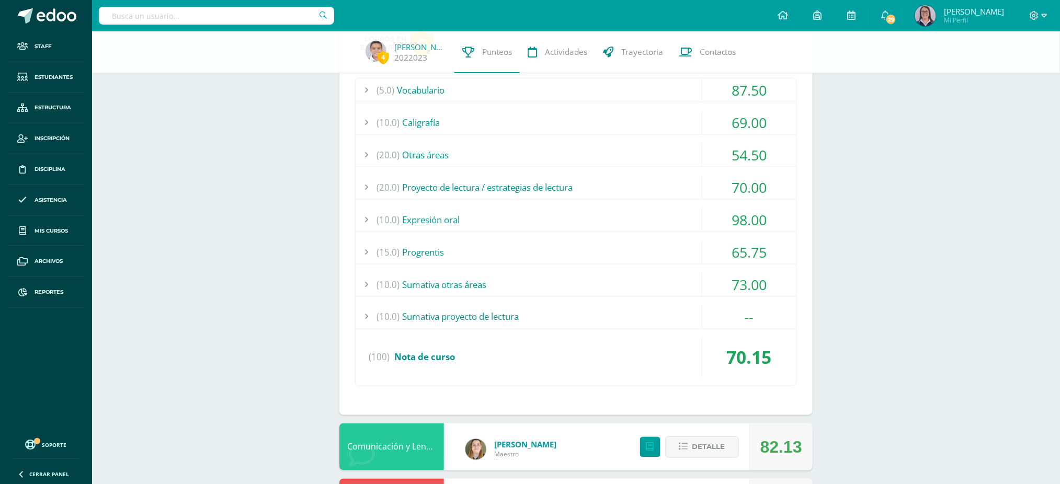
scroll to position [418, 0]
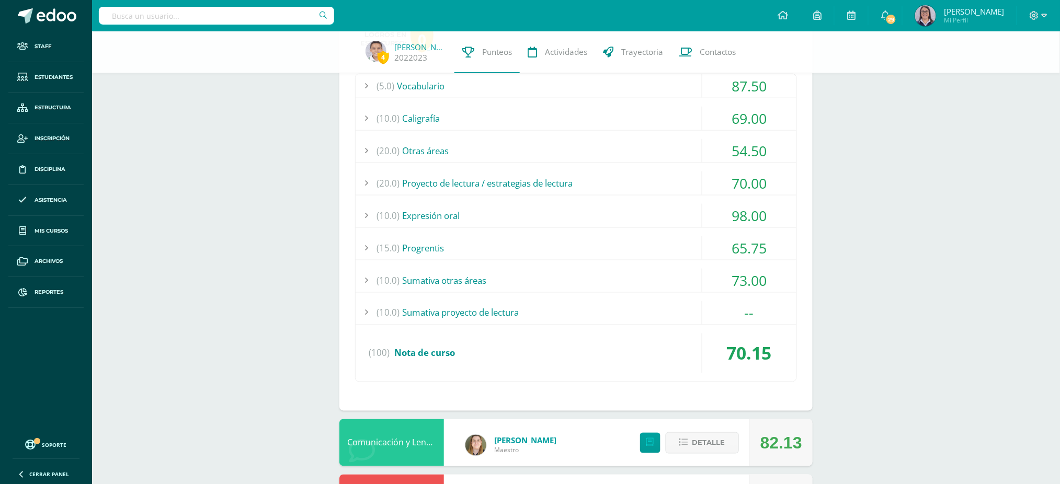
click at [623, 245] on div "(15.0) Progrentis" at bounding box center [576, 248] width 441 height 24
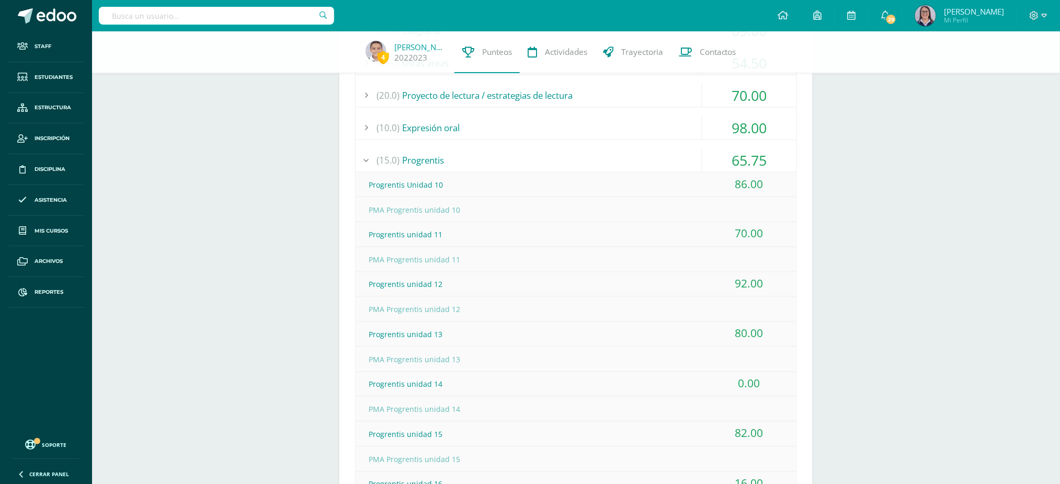
scroll to position [488, 0]
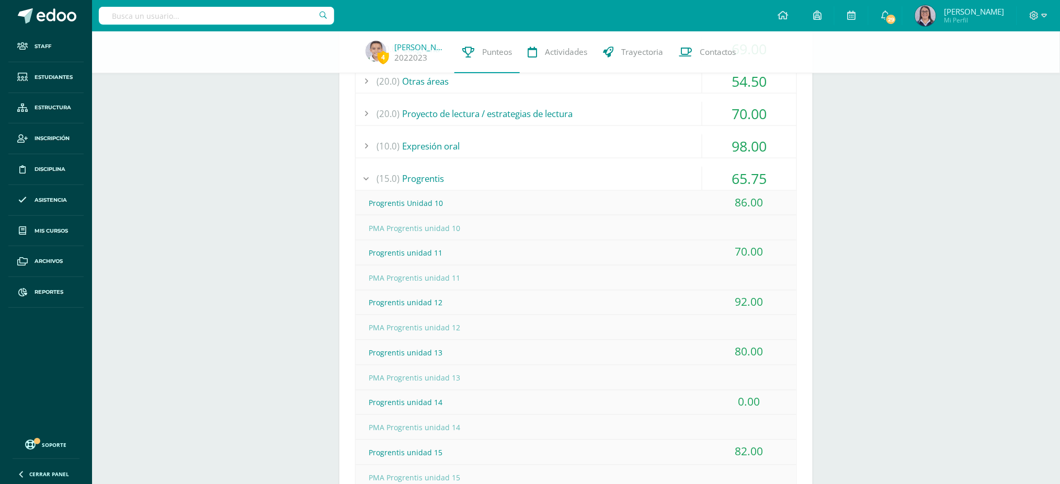
click at [656, 179] on div "(15.0) Progrentis" at bounding box center [576, 179] width 441 height 24
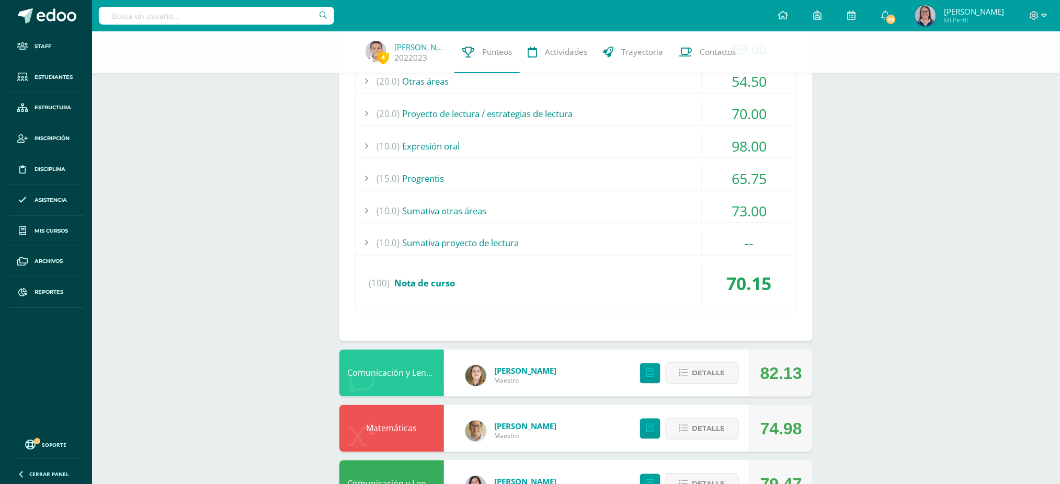
click at [603, 207] on div "(10.0) Sumativa otras áreas" at bounding box center [576, 211] width 441 height 24
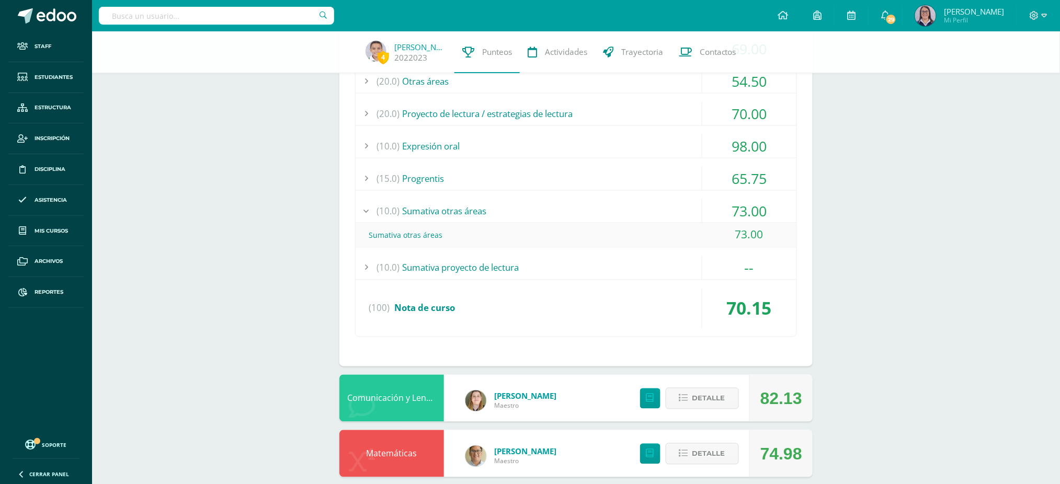
click at [603, 207] on div "(10.0) Sumativa otras áreas" at bounding box center [576, 211] width 441 height 24
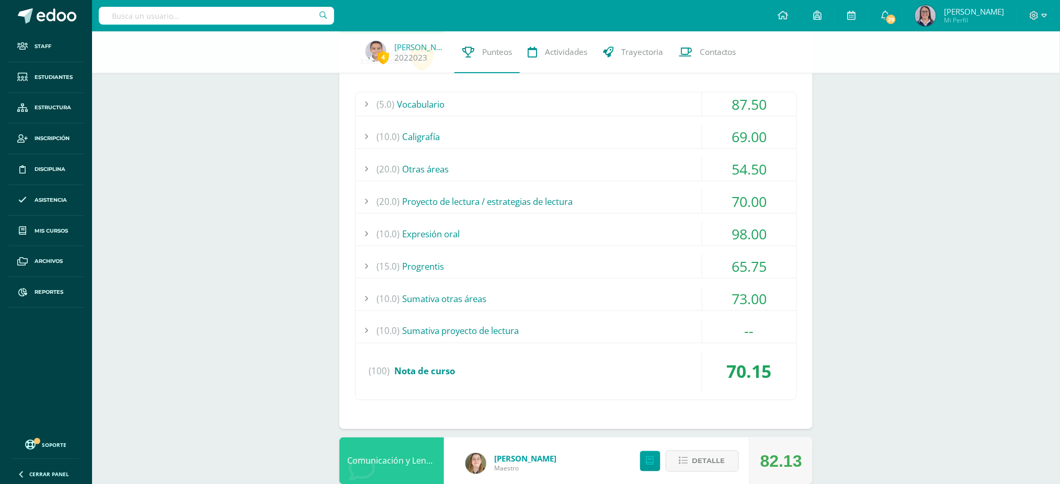
scroll to position [279, 0]
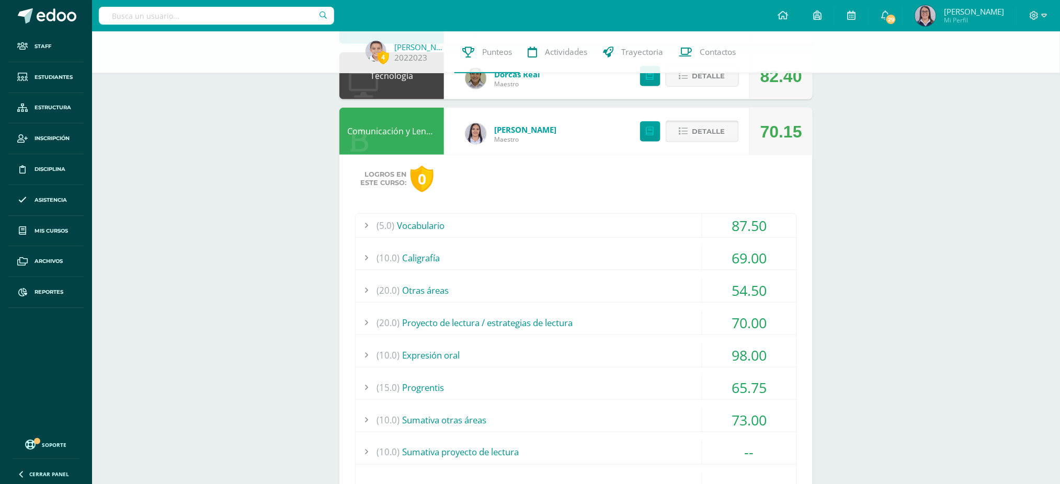
click at [691, 133] on button "Detalle" at bounding box center [702, 131] width 73 height 21
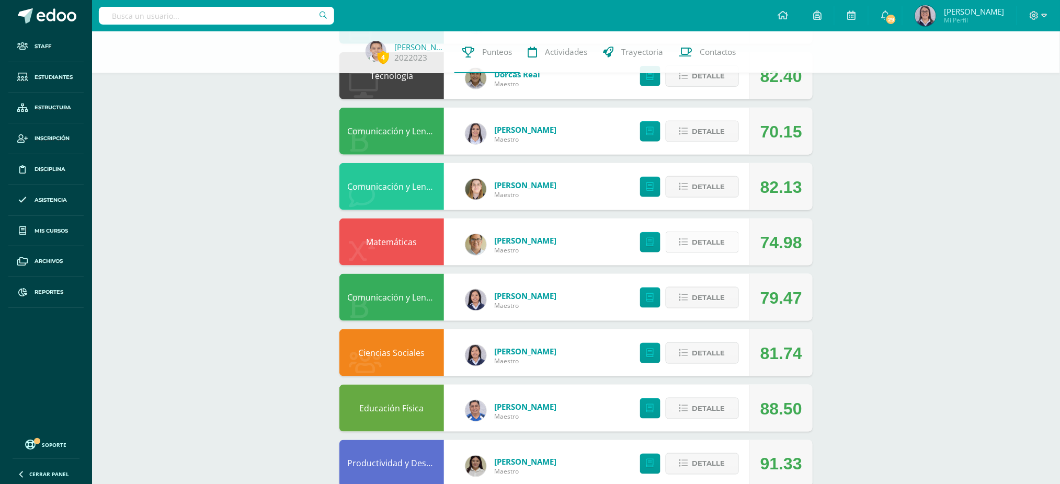
click at [690, 237] on button "Detalle" at bounding box center [702, 242] width 73 height 21
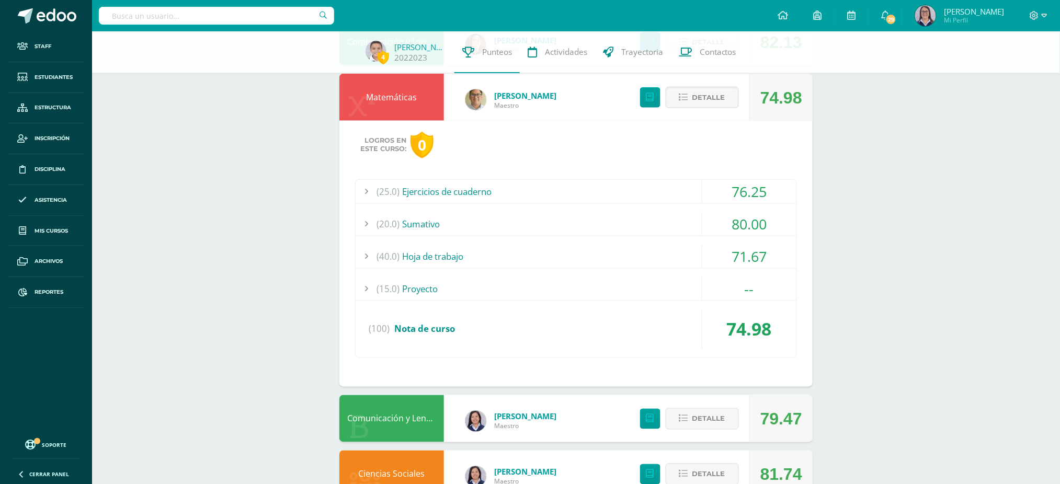
scroll to position [418, 0]
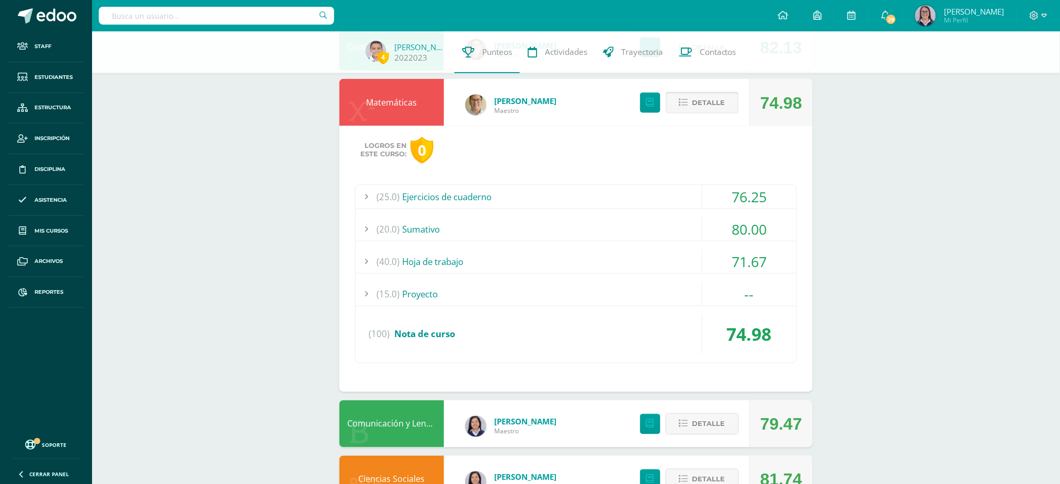
click at [716, 104] on span "Detalle" at bounding box center [709, 102] width 33 height 19
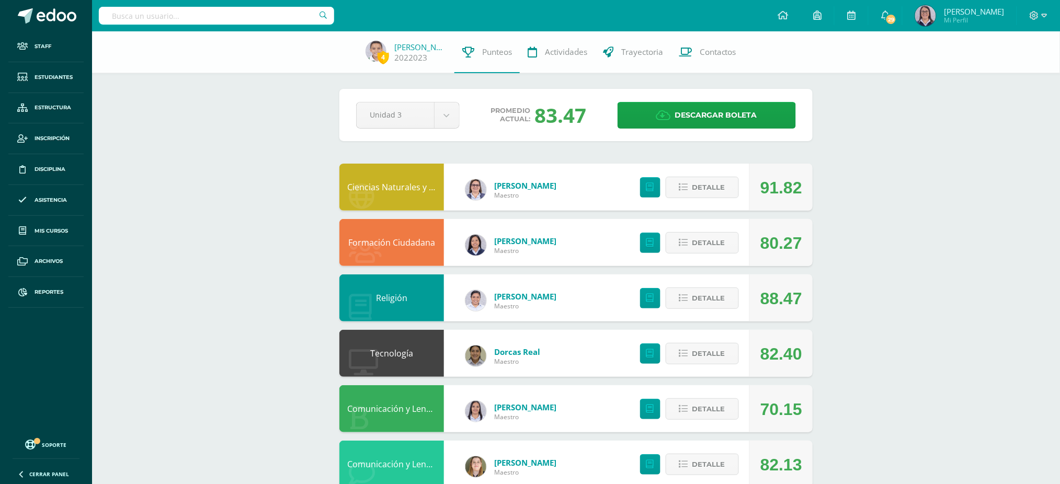
scroll to position [0, 0]
